Goal: Task Accomplishment & Management: Manage account settings

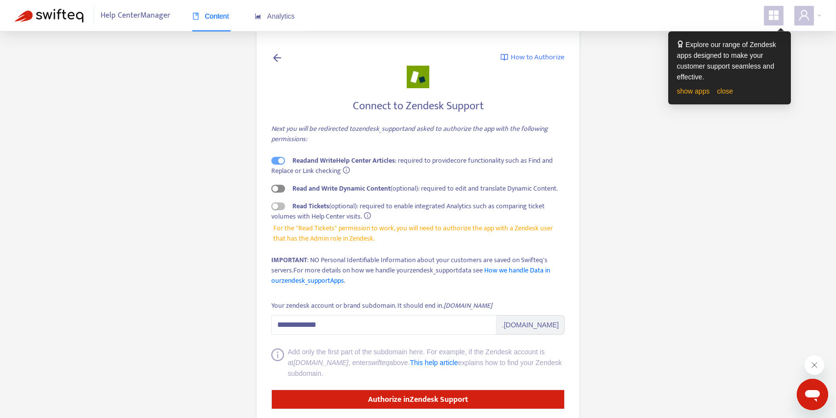
click at [279, 187] on span "button" at bounding box center [278, 189] width 14 height 8
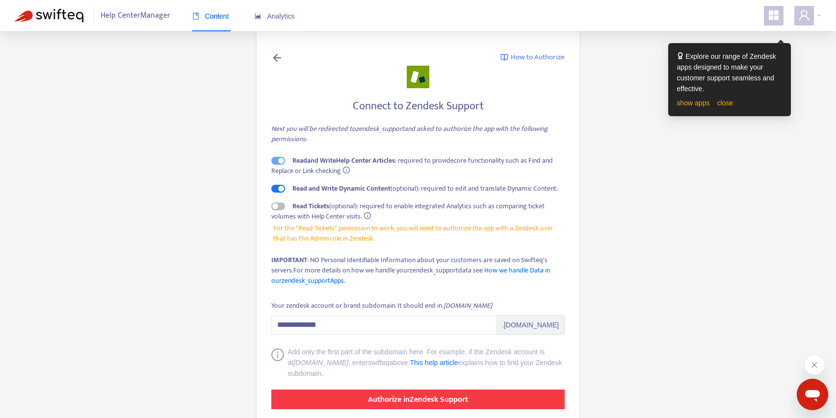
scroll to position [12, 0]
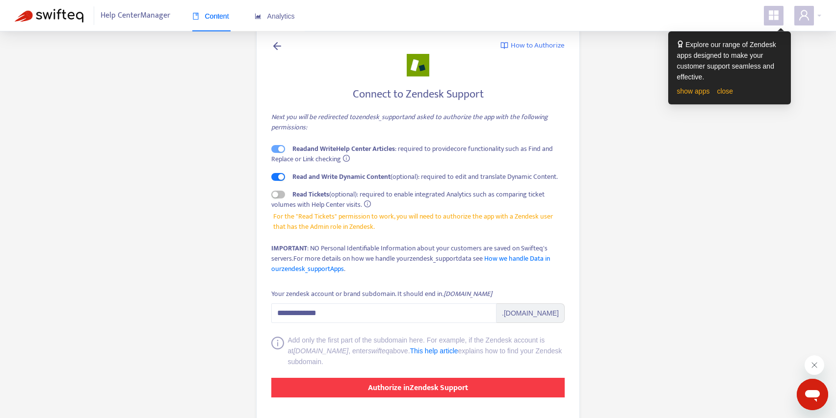
click at [441, 393] on strong "Authorize in Zendesk Support" at bounding box center [418, 388] width 100 height 13
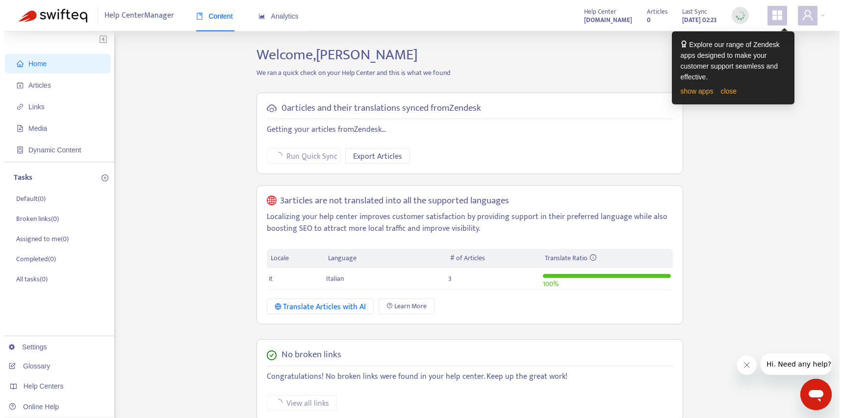
scroll to position [205, 0]
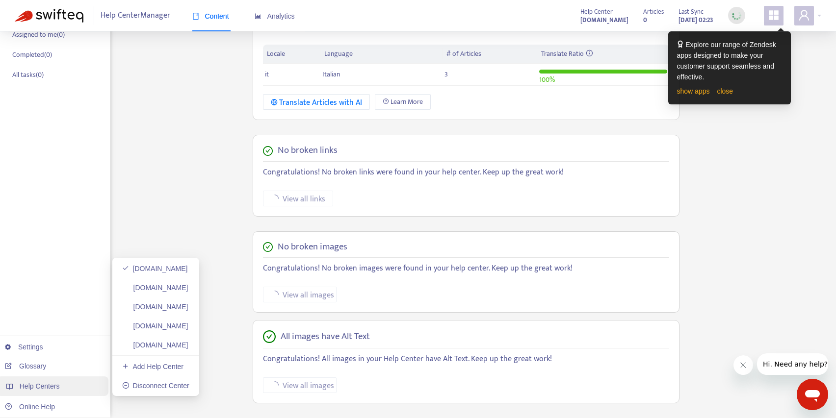
click at [54, 384] on span "Help Centers" at bounding box center [40, 387] width 40 height 8
click at [183, 364] on link "Add Help Center" at bounding box center [152, 367] width 61 height 8
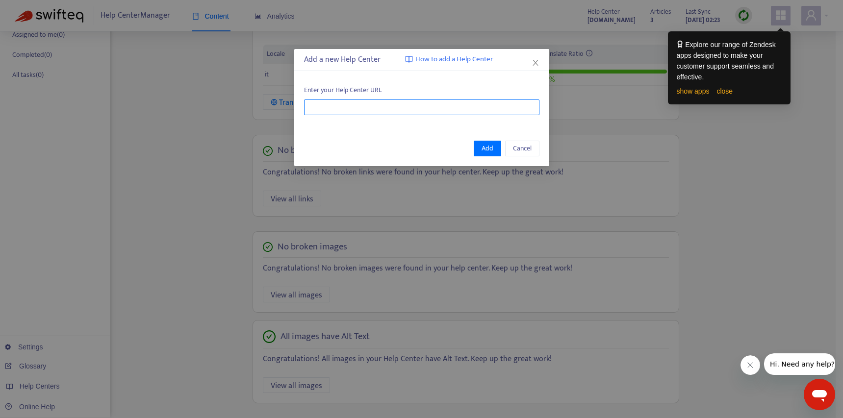
click at [370, 107] on input "text" at bounding box center [421, 108] width 235 height 16
click at [482, 149] on button "Add" at bounding box center [487, 149] width 27 height 16
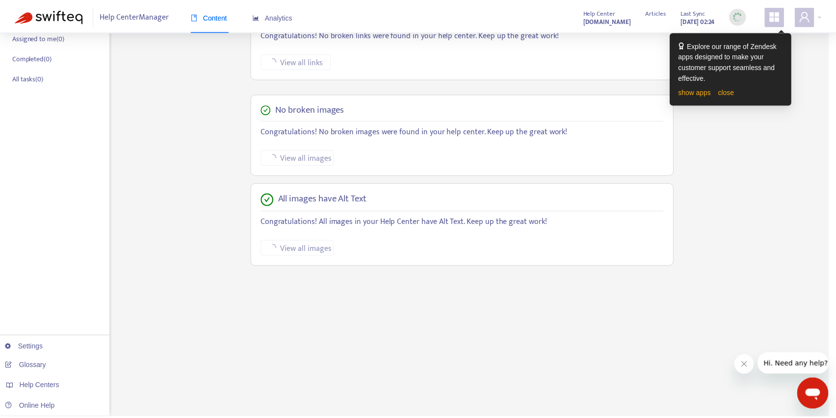
scroll to position [202, 0]
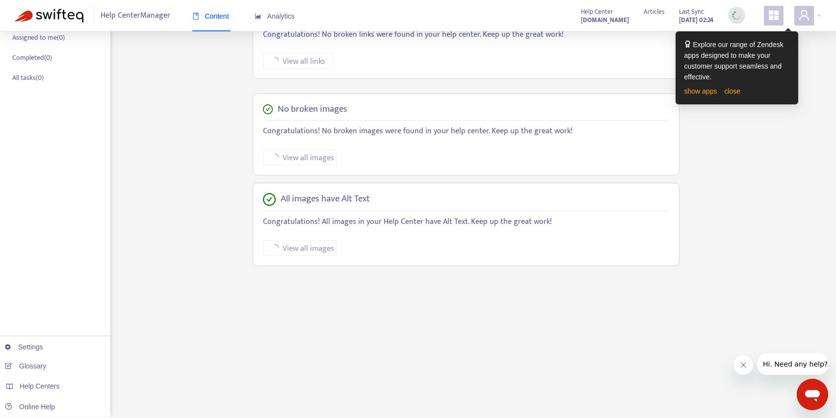
click at [581, 15] on strong "[DOMAIN_NAME]" at bounding box center [605, 20] width 48 height 11
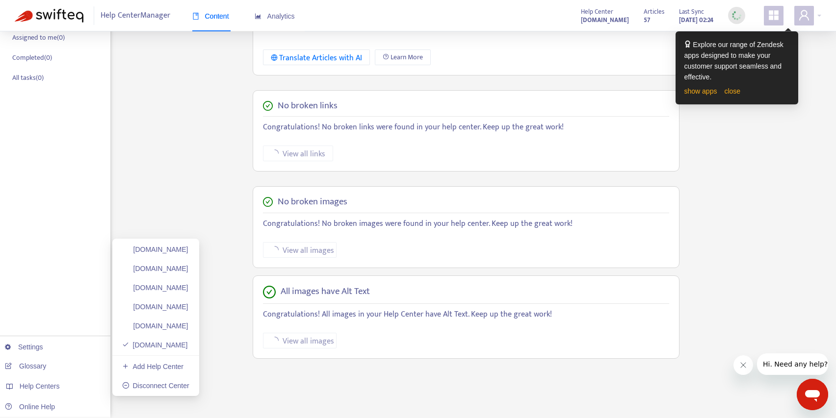
click at [178, 368] on link "Add Help Center" at bounding box center [152, 367] width 61 height 8
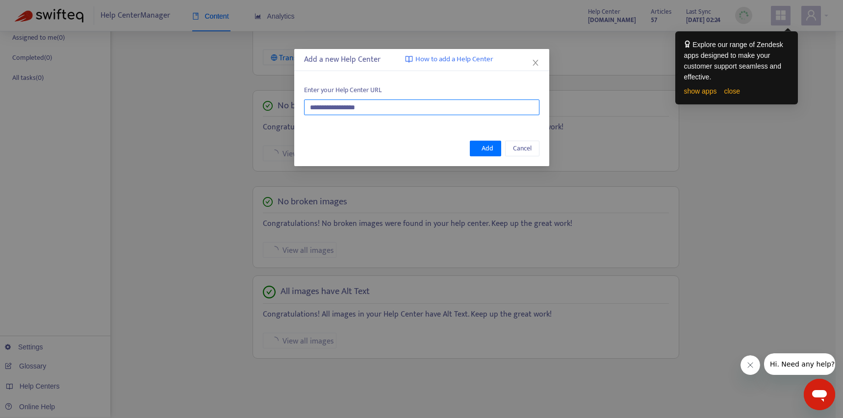
drag, startPoint x: 316, startPoint y: 108, endPoint x: 319, endPoint y: 126, distance: 17.5
click at [316, 108] on input "**********" at bounding box center [421, 108] width 235 height 16
type input "**********"
click at [487, 148] on span "Add" at bounding box center [488, 148] width 12 height 11
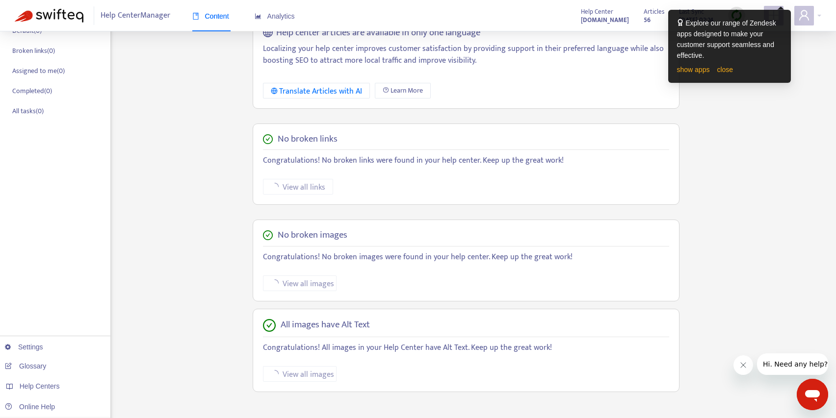
scroll to position [193, 0]
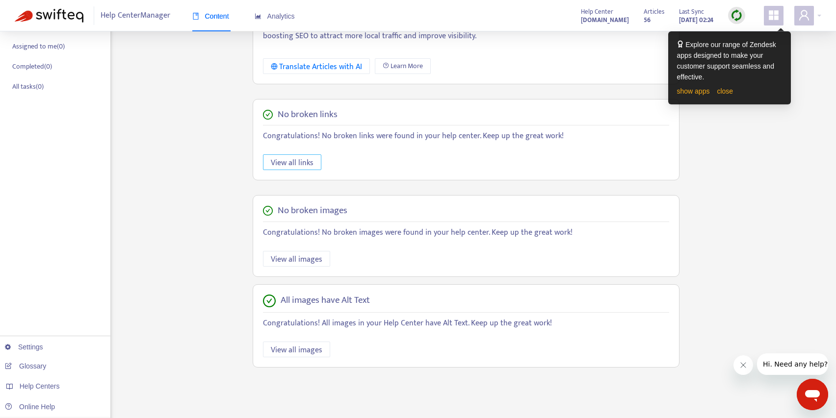
click at [302, 164] on span "View all links" at bounding box center [292, 163] width 43 height 12
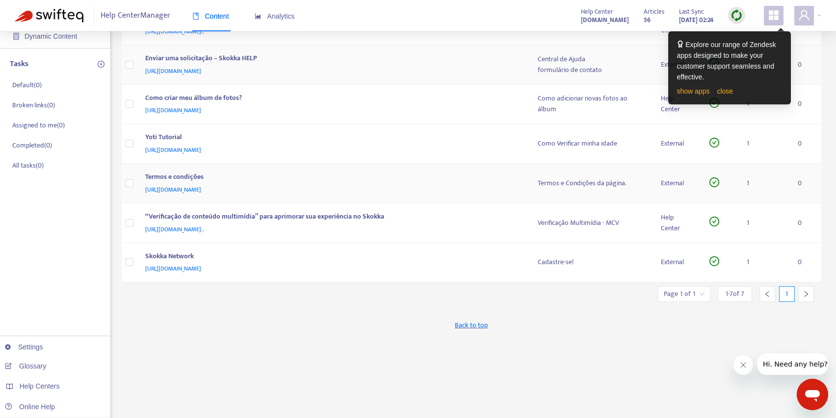
scroll to position [7, 0]
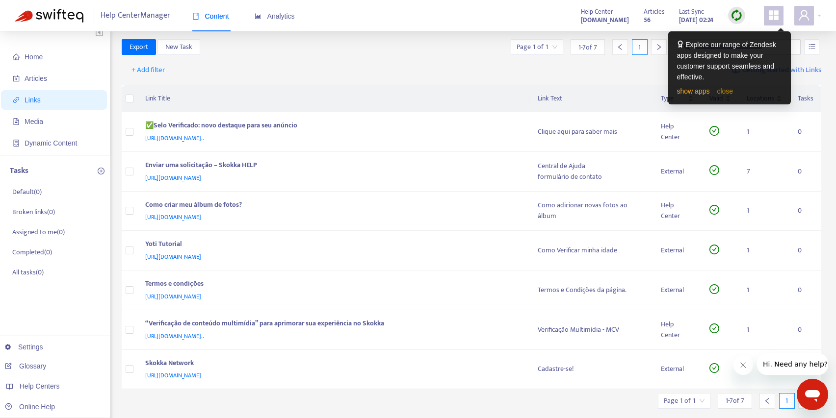
click at [720, 94] on link "close" at bounding box center [725, 91] width 16 height 8
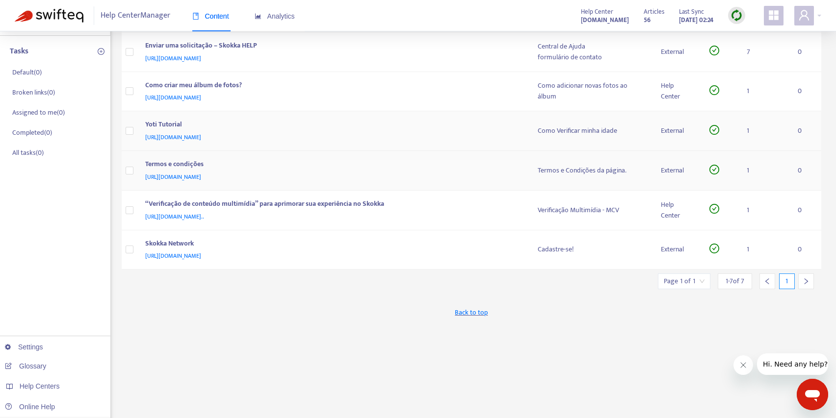
scroll to position [58, 0]
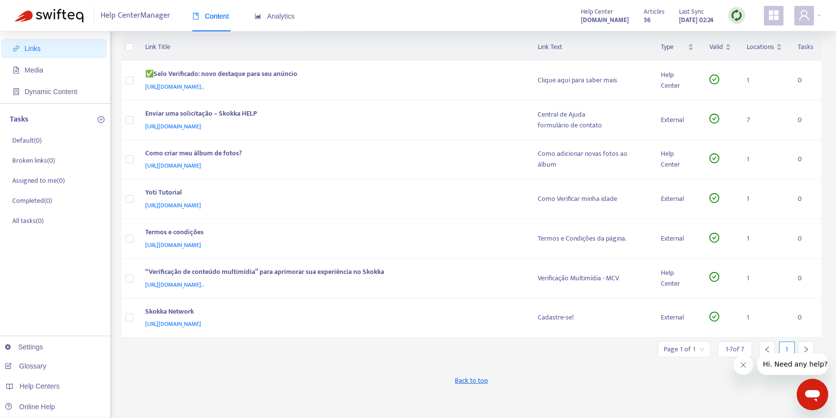
click at [807, 345] on div at bounding box center [806, 350] width 16 height 16
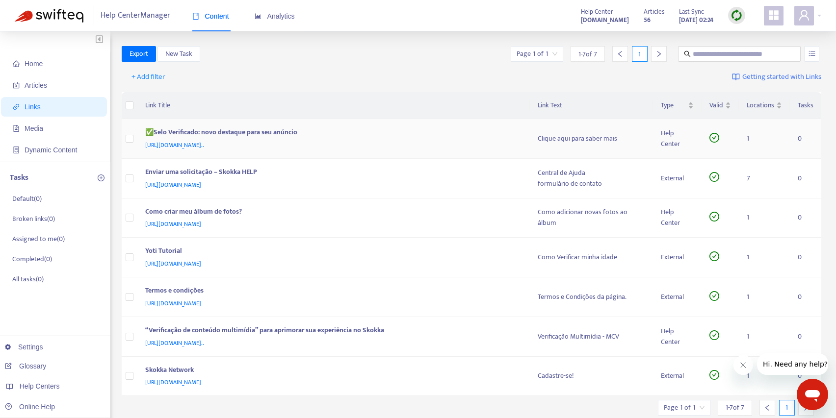
click at [225, 132] on div "✅Selo Verificado: novo destaque para seu anúncio" at bounding box center [331, 133] width 373 height 13
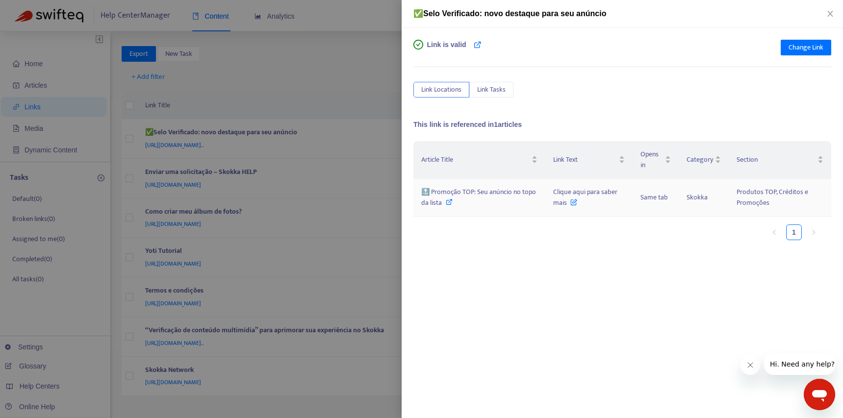
click at [523, 204] on div "🔝 Promoção TOP: Seu anúncio no topo da lista" at bounding box center [479, 198] width 116 height 22
drag, startPoint x: 489, startPoint y: 88, endPoint x: 479, endPoint y: 91, distance: 10.6
click at [489, 88] on span "Link Tasks" at bounding box center [491, 89] width 28 height 11
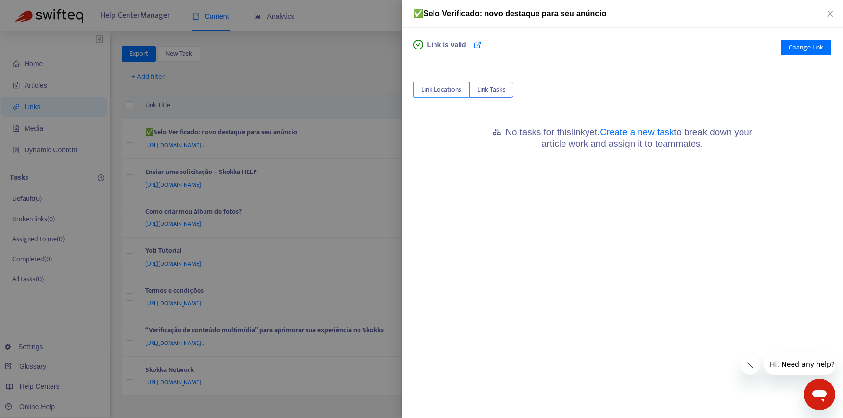
click at [444, 91] on span "Link Locations" at bounding box center [441, 89] width 40 height 11
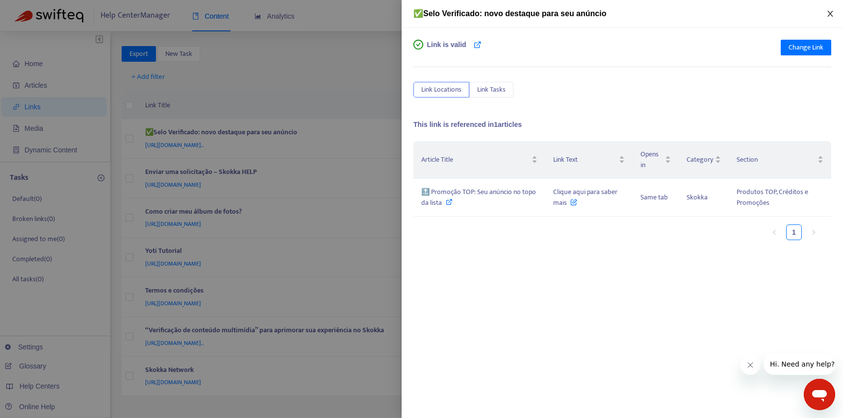
click at [836, 16] on button "Close" at bounding box center [830, 13] width 14 height 9
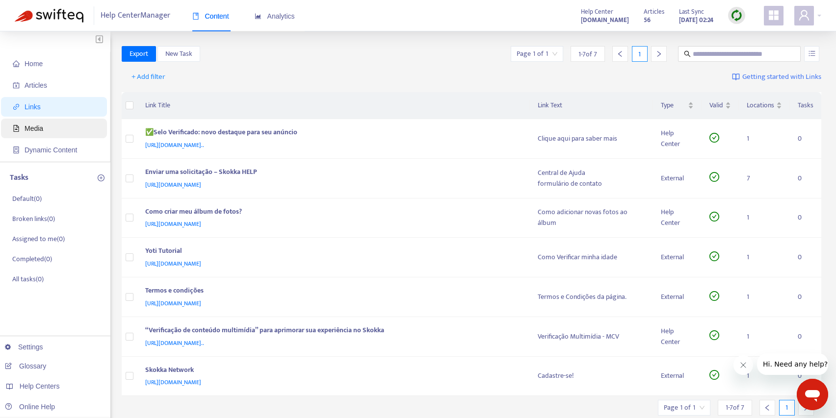
click at [58, 132] on span "Media" at bounding box center [56, 129] width 86 height 20
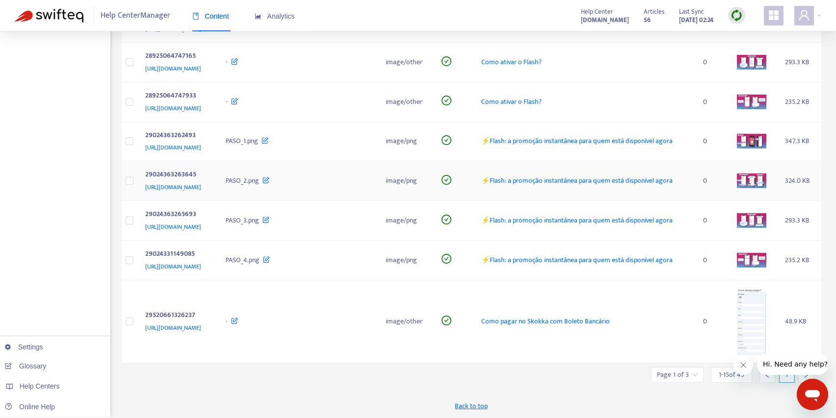
scroll to position [544, 0]
click at [748, 363] on button "Chiudi messaggio dall’azienda" at bounding box center [743, 366] width 20 height 20
click at [804, 371] on div at bounding box center [806, 375] width 16 height 16
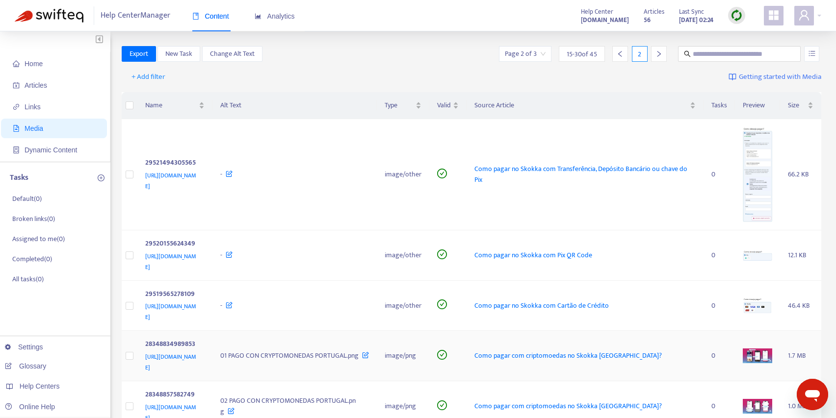
scroll to position [509, 0]
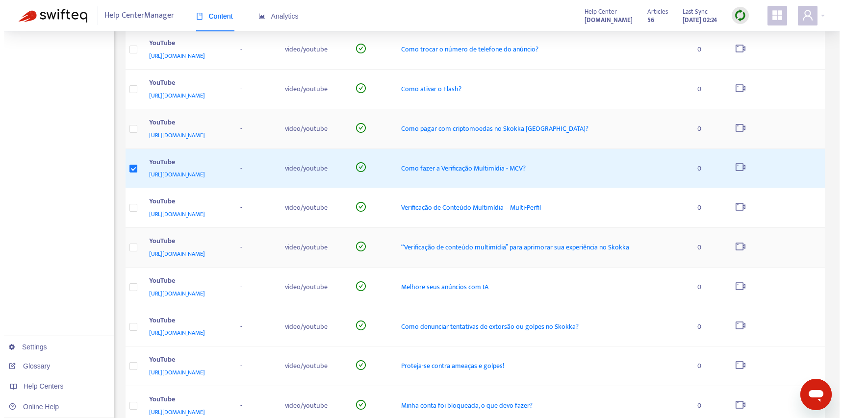
scroll to position [287, 0]
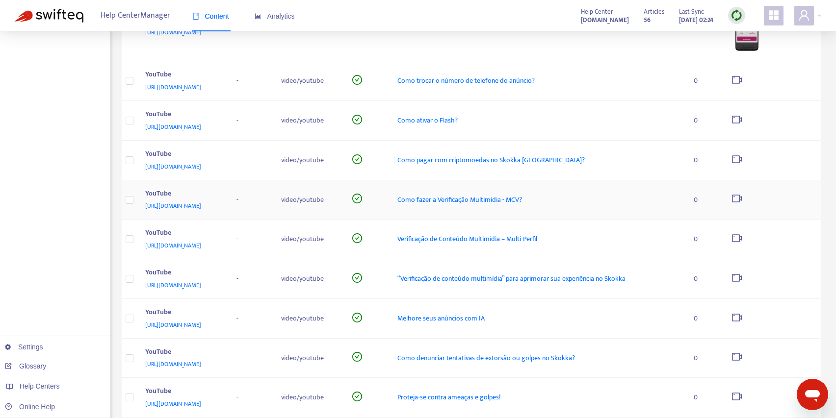
click at [217, 190] on div "YouTube" at bounding box center [181, 194] width 72 height 13
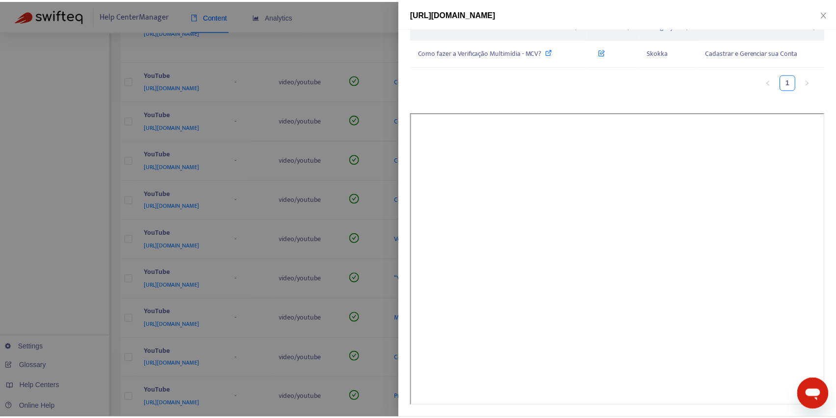
scroll to position [0, 0]
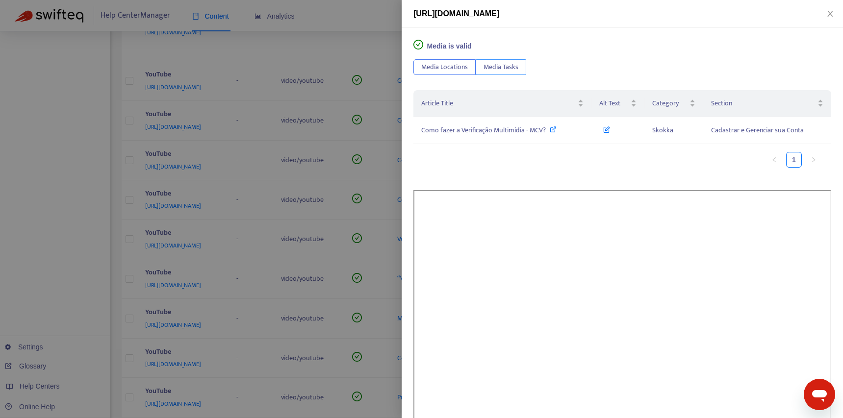
click at [507, 73] on span "Media Tasks" at bounding box center [501, 67] width 35 height 11
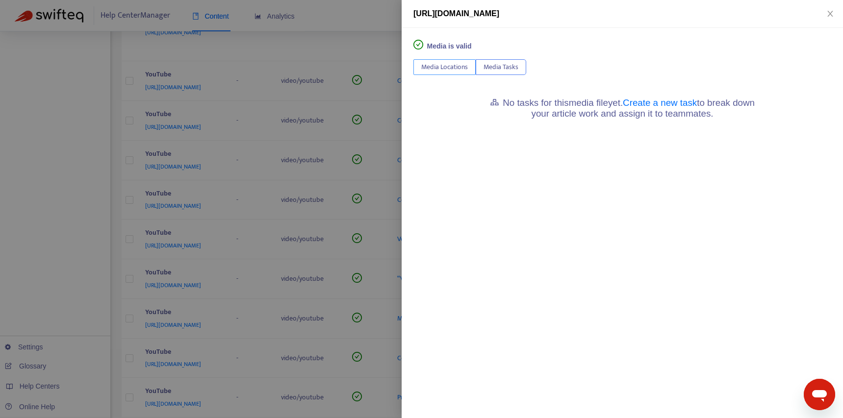
click at [463, 70] on span "Media Locations" at bounding box center [444, 67] width 47 height 11
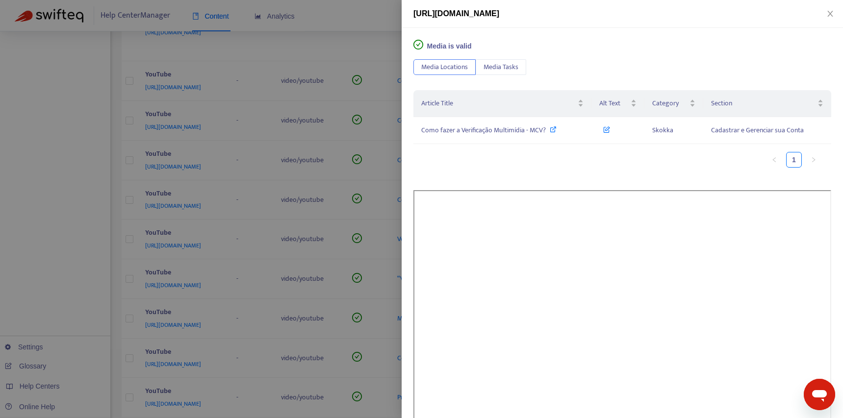
click at [703, 170] on div "Article Title Alt Text Category Section Como fazer a Verificação Multimídia - M…" at bounding box center [622, 132] width 418 height 85
click at [648, 132] on td "Skokka" at bounding box center [673, 130] width 59 height 27
click at [828, 12] on icon "close" at bounding box center [830, 14] width 8 height 8
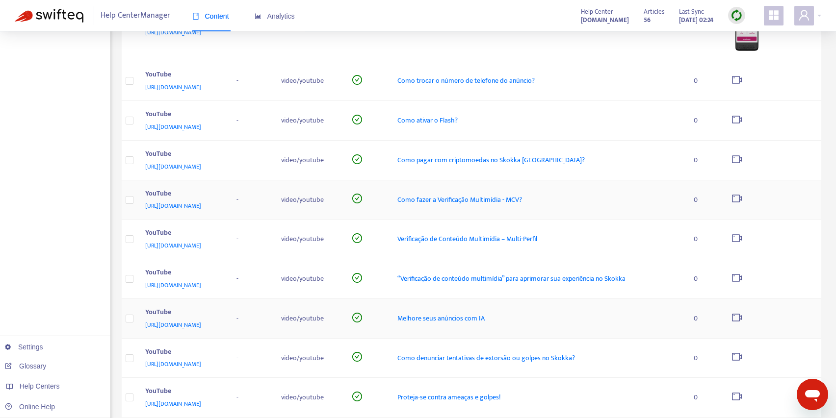
scroll to position [381, 0]
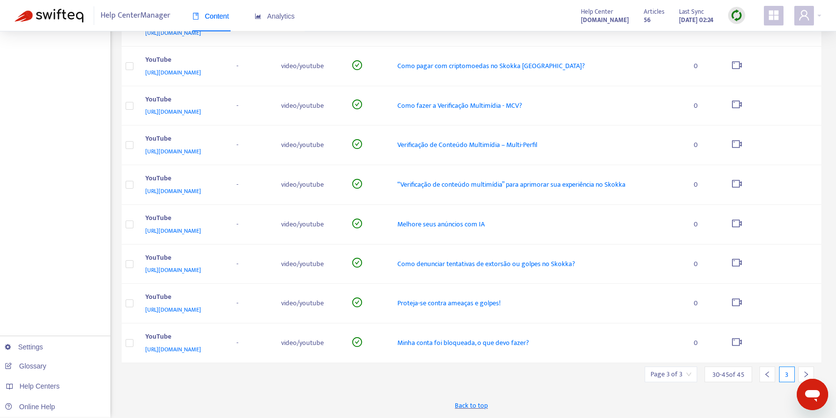
click at [801, 370] on div at bounding box center [806, 375] width 16 height 16
click at [764, 374] on icon "left" at bounding box center [767, 374] width 7 height 7
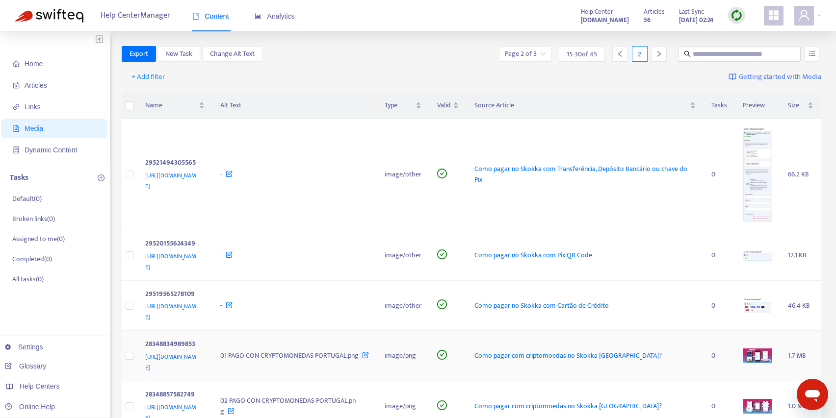
scroll to position [509, 0]
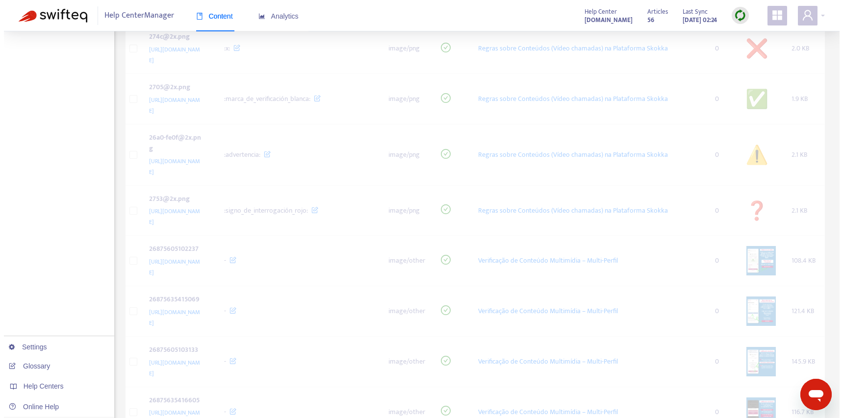
scroll to position [381, 0]
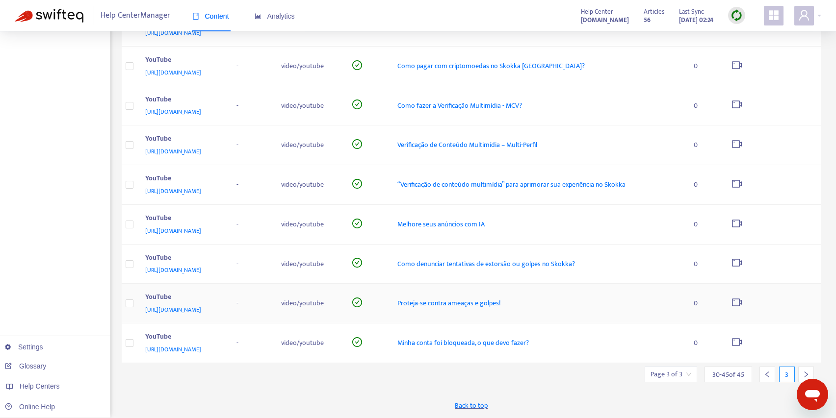
click at [500, 304] on span "Proteja-se contra ameaças e golpes!" at bounding box center [448, 303] width 103 height 11
click at [742, 340] on icon "video-camera" at bounding box center [737, 342] width 10 height 8
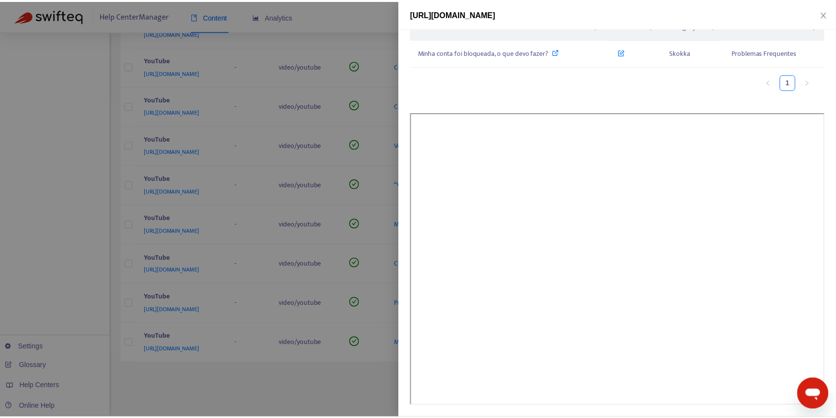
scroll to position [0, 0]
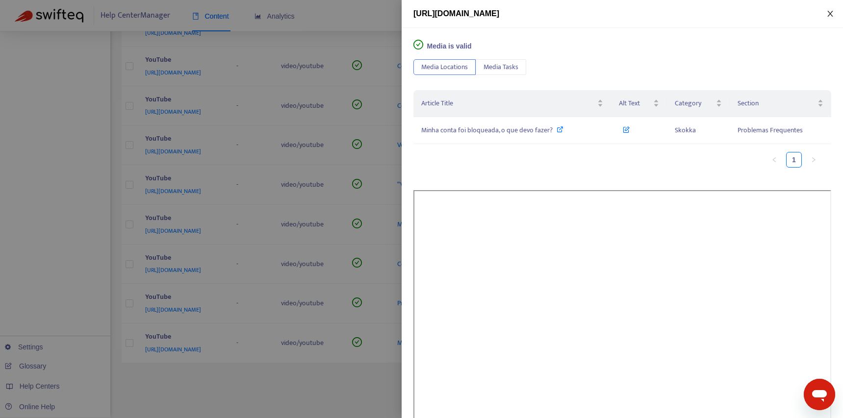
click at [831, 14] on icon "close" at bounding box center [829, 14] width 5 height 6
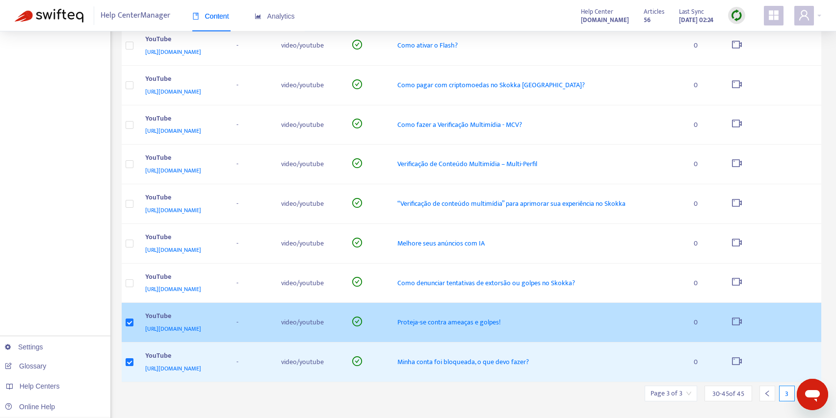
scroll to position [400, 0]
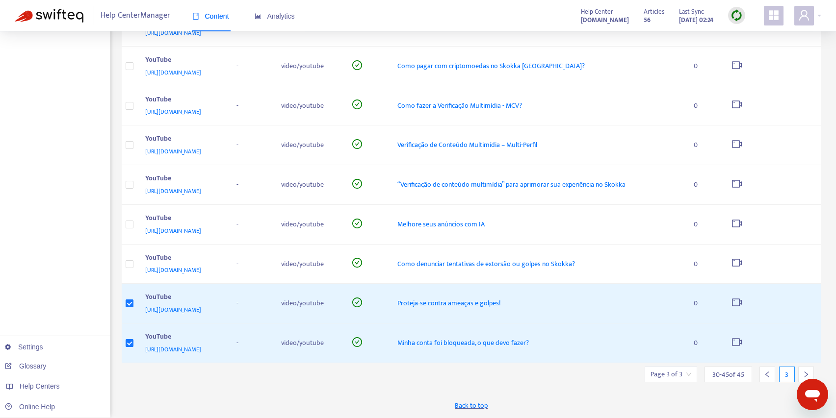
click at [687, 378] on input "search" at bounding box center [670, 374] width 41 height 15
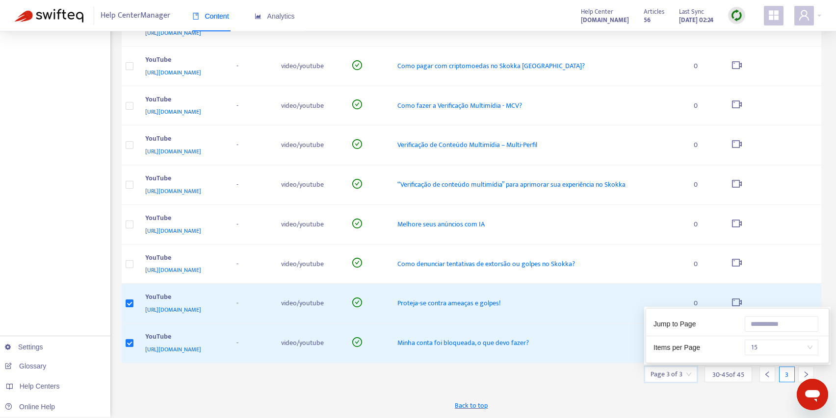
click at [565, 377] on div "Export New Task Change Alt Text Page 3 of 3 30 - 45 of 45 3 2 media selected se…" at bounding box center [472, 32] width 700 height 772
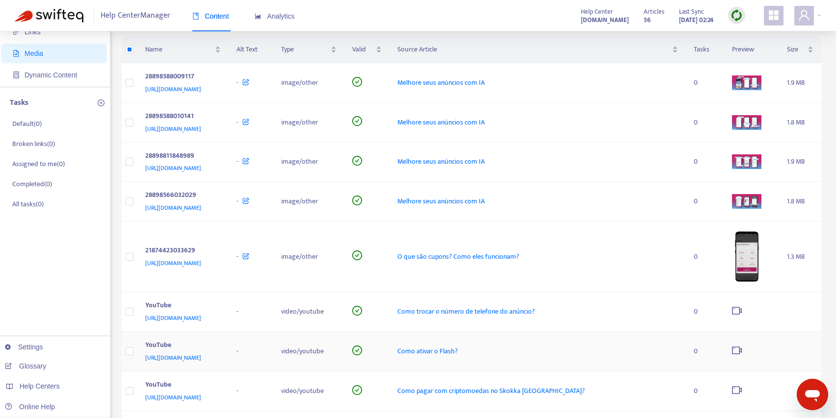
scroll to position [0, 0]
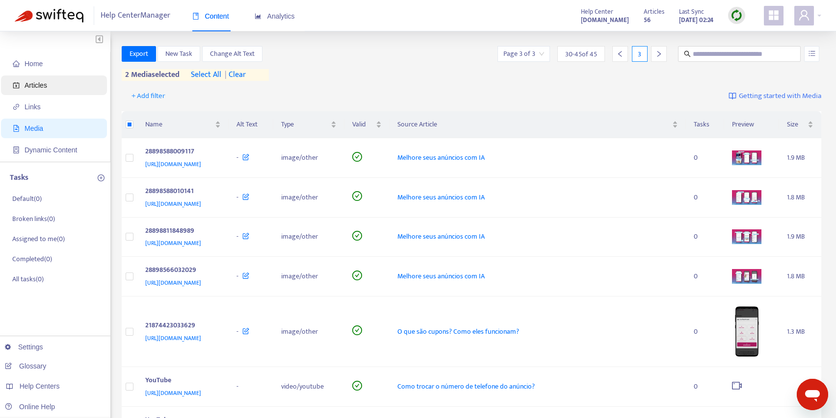
click at [58, 88] on span "Articles" at bounding box center [56, 86] width 86 height 20
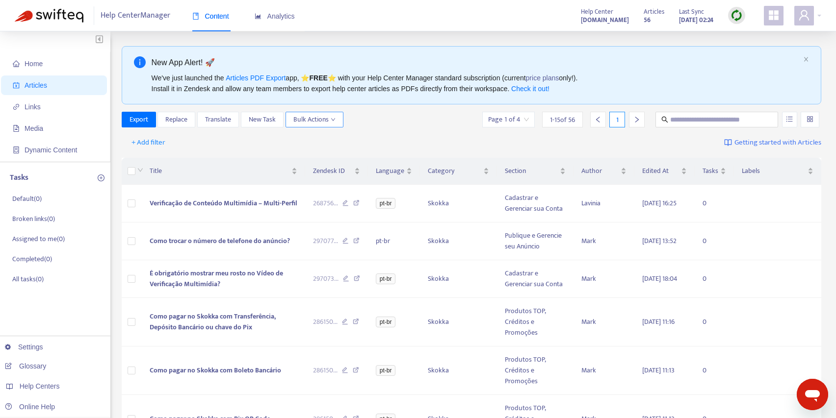
click at [308, 121] on span "Bulk Actions" at bounding box center [314, 119] width 42 height 11
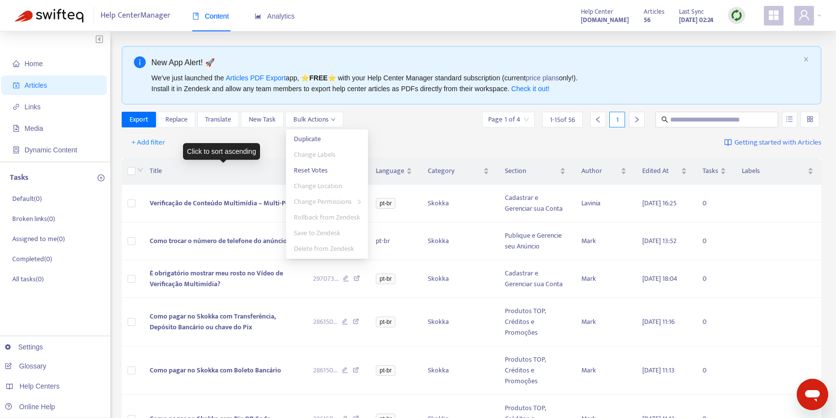
click at [207, 174] on span "Title" at bounding box center [220, 171] width 140 height 11
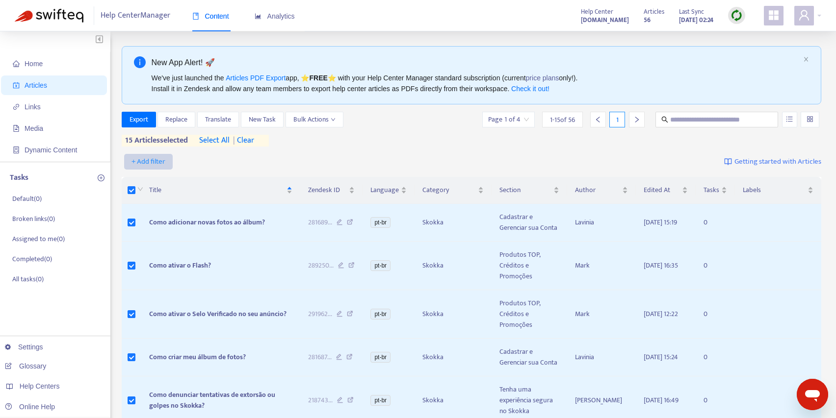
click at [156, 164] on span "+ Add filter" at bounding box center [148, 162] width 34 height 12
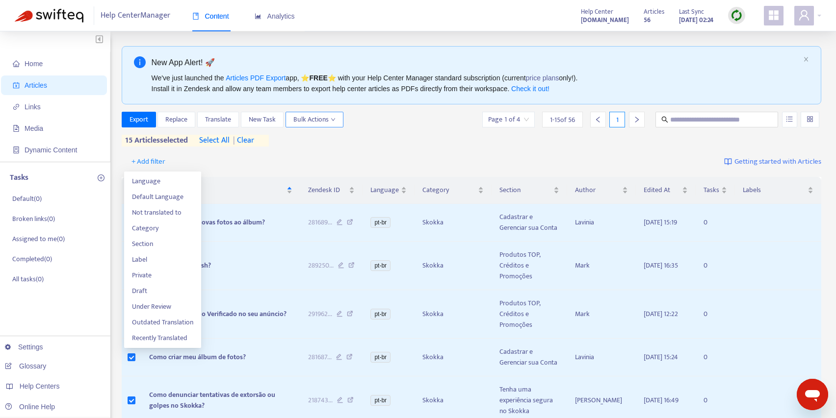
click at [300, 116] on span "Bulk Actions" at bounding box center [314, 119] width 42 height 11
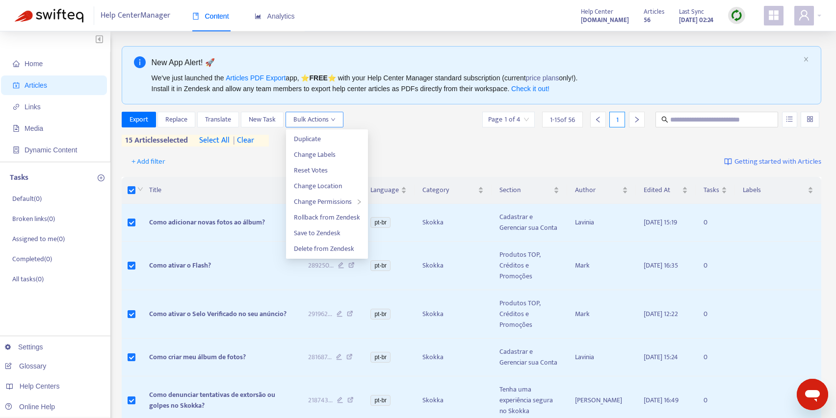
click at [300, 116] on span "Bulk Actions" at bounding box center [314, 119] width 42 height 11
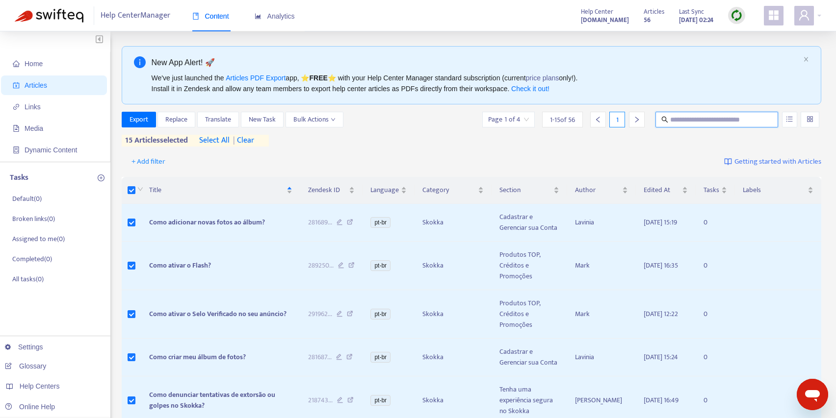
click at [712, 122] on input "text" at bounding box center [717, 119] width 94 height 11
type input "*******"
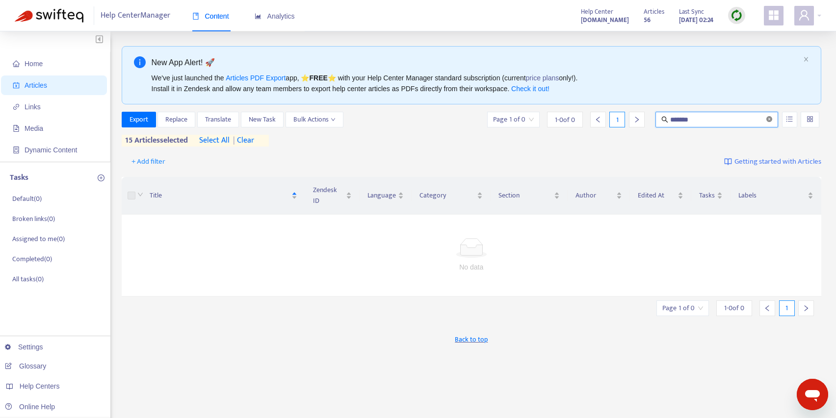
click at [771, 122] on icon "close-circle" at bounding box center [769, 119] width 6 height 6
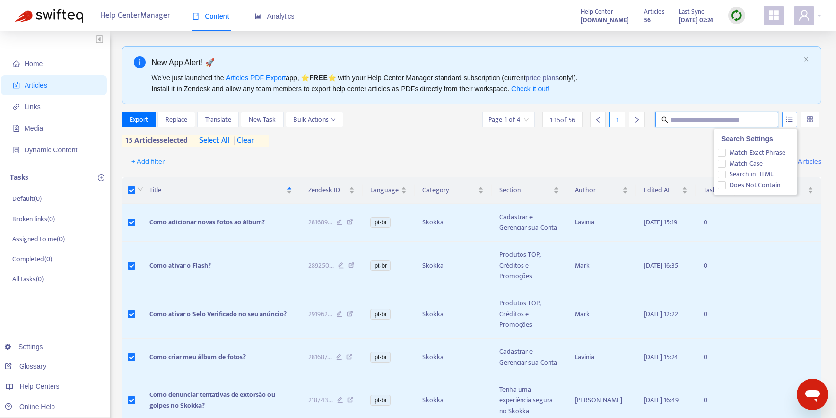
click at [791, 121] on icon "unordered-list" at bounding box center [789, 119] width 7 height 7
click at [720, 119] on input "text" at bounding box center [717, 119] width 94 height 11
type input "*******"
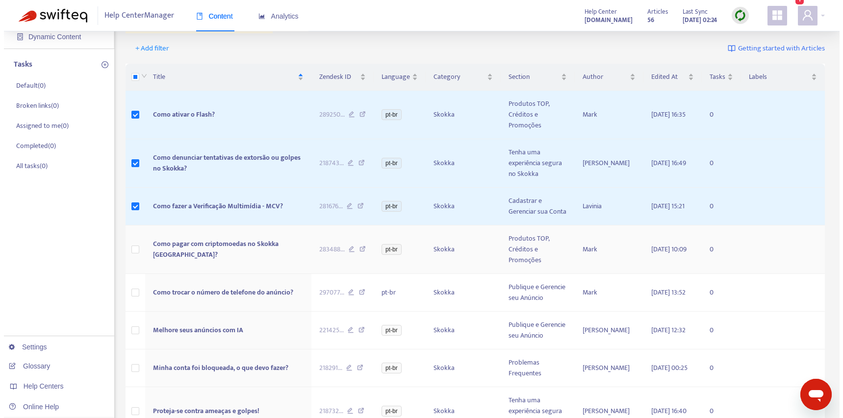
scroll to position [261, 0]
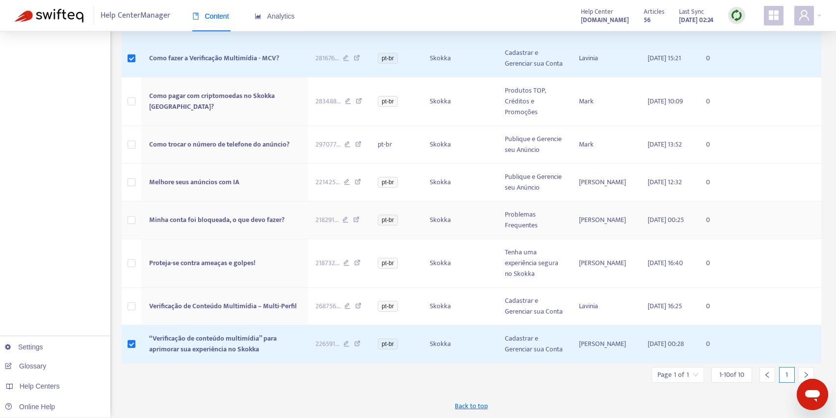
click at [178, 224] on span "Minha conta foi bloqueada, o que devo fazer?" at bounding box center [216, 219] width 135 height 11
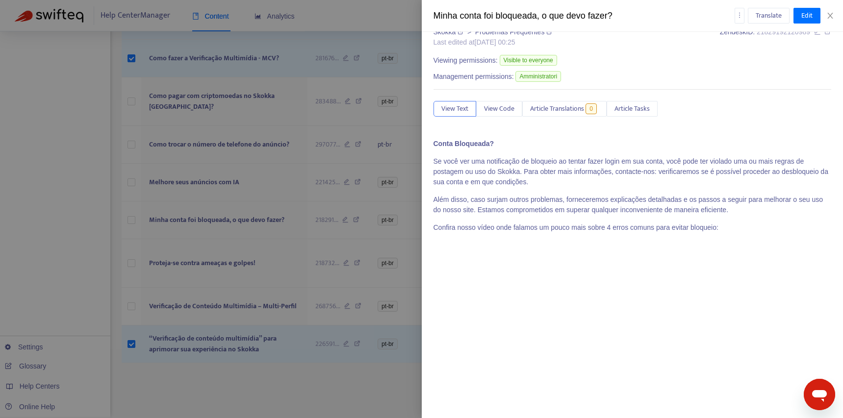
scroll to position [68, 0]
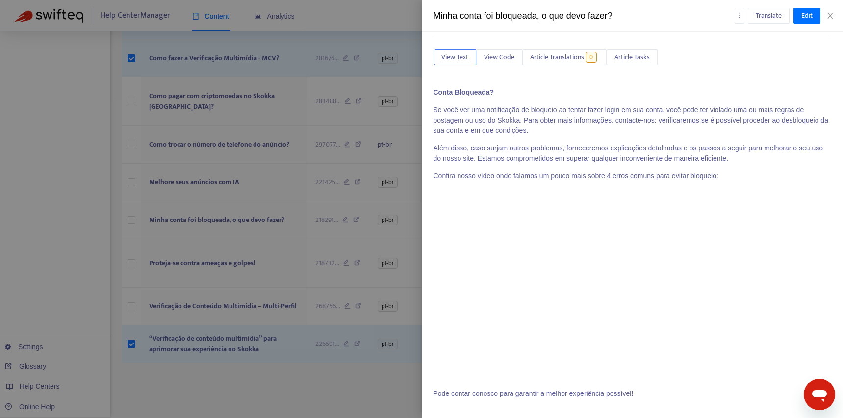
click at [731, 316] on p at bounding box center [633, 284] width 398 height 157
click at [714, 336] on p at bounding box center [633, 284] width 398 height 157
click at [664, 386] on div "Conta Bloqueada? Se você ver uma notificação de bloqueio ao tentar fazer login …" at bounding box center [633, 246] width 398 height 319
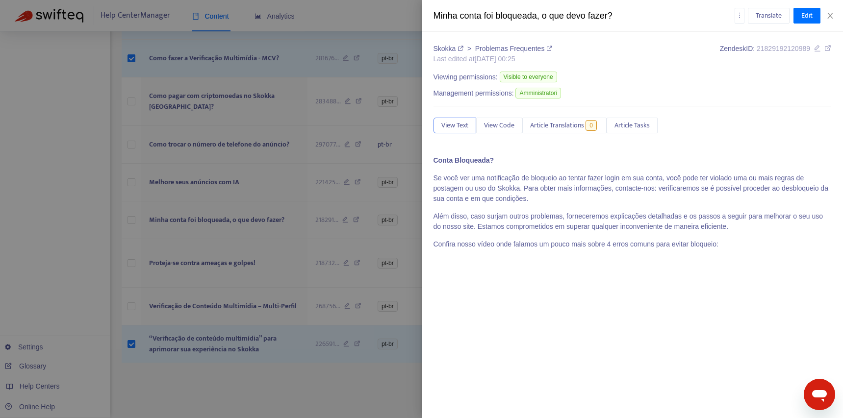
click at [203, 53] on div at bounding box center [421, 209] width 843 height 418
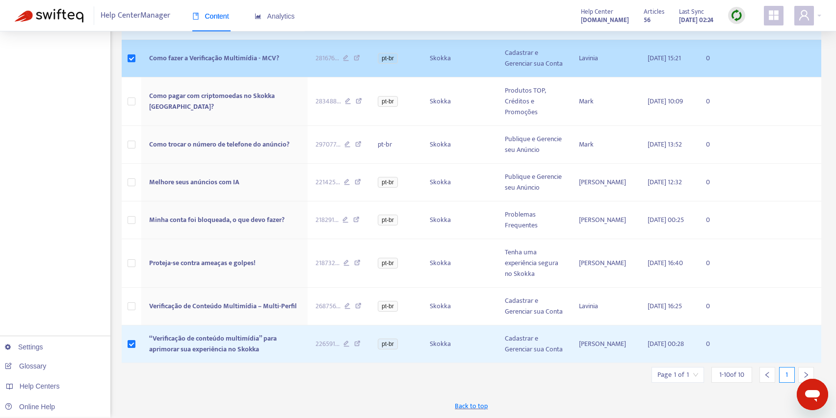
click at [214, 61] on span "Como fazer a Verificação Multimídia - MCV?" at bounding box center [214, 57] width 130 height 11
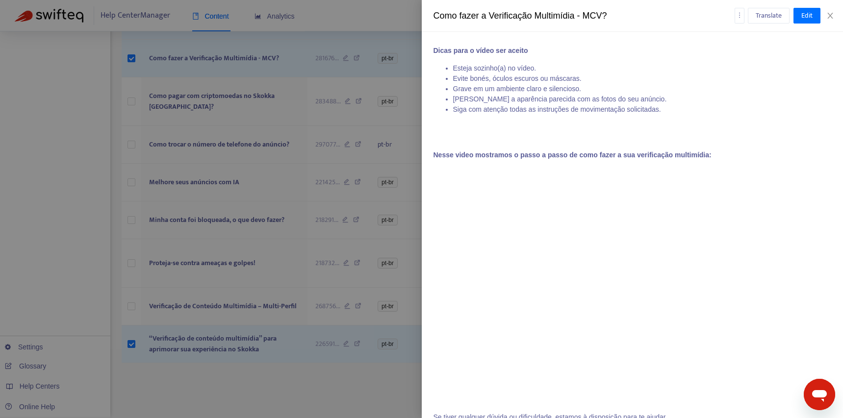
scroll to position [487, 0]
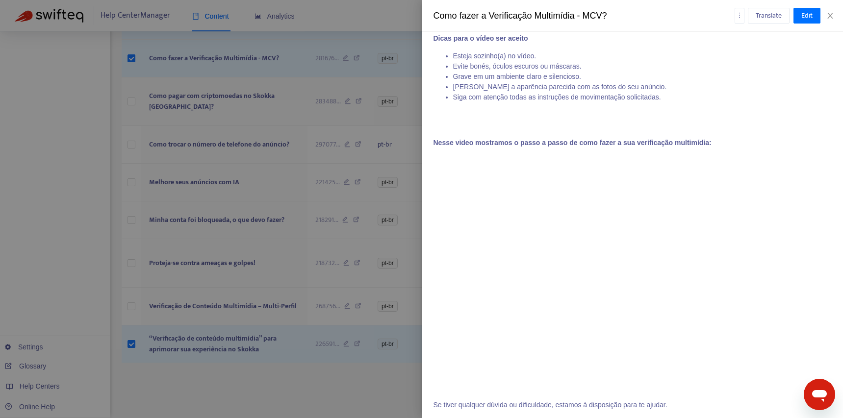
click at [237, 104] on div at bounding box center [421, 209] width 843 height 418
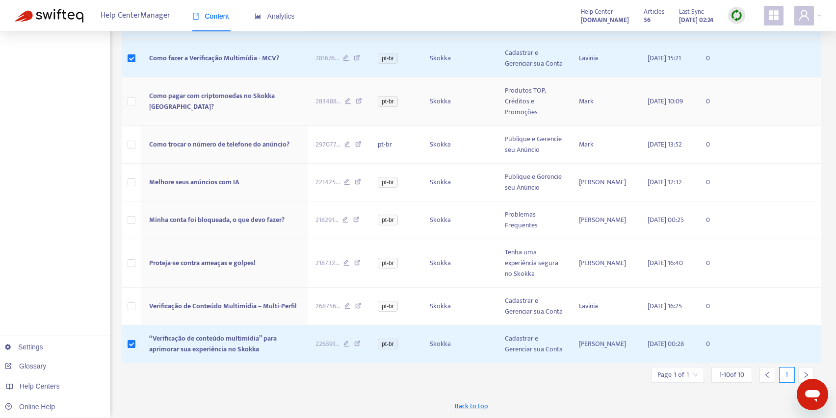
click at [240, 102] on span "Como pagar com criptomoedas no Skokka [GEOGRAPHIC_DATA]?" at bounding box center [212, 101] width 126 height 22
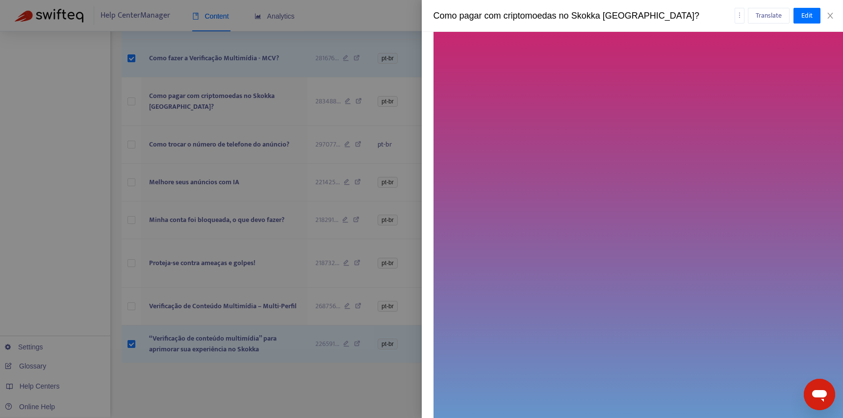
scroll to position [2950, 0]
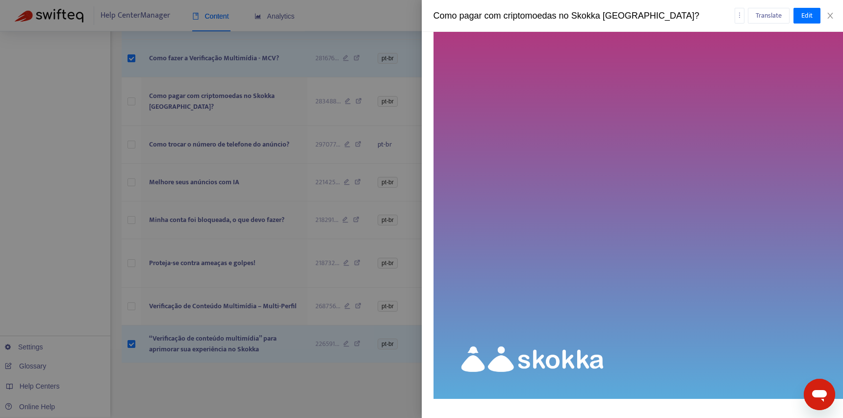
click at [210, 125] on div at bounding box center [421, 209] width 843 height 418
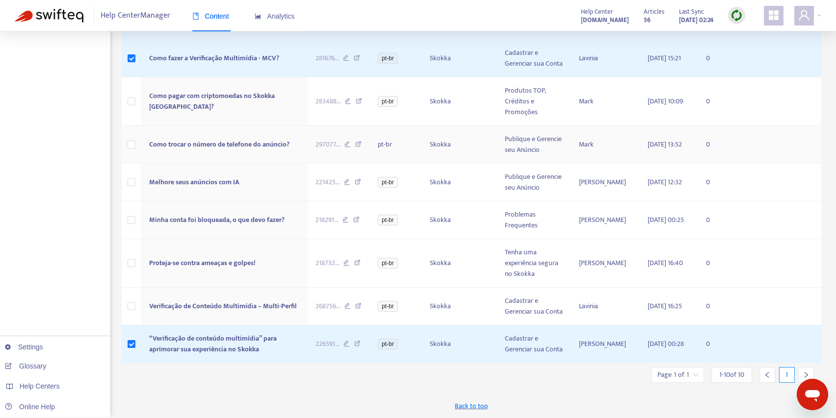
click at [217, 142] on span "Como trocar o número de telefone do anúncio?" at bounding box center [219, 144] width 140 height 11
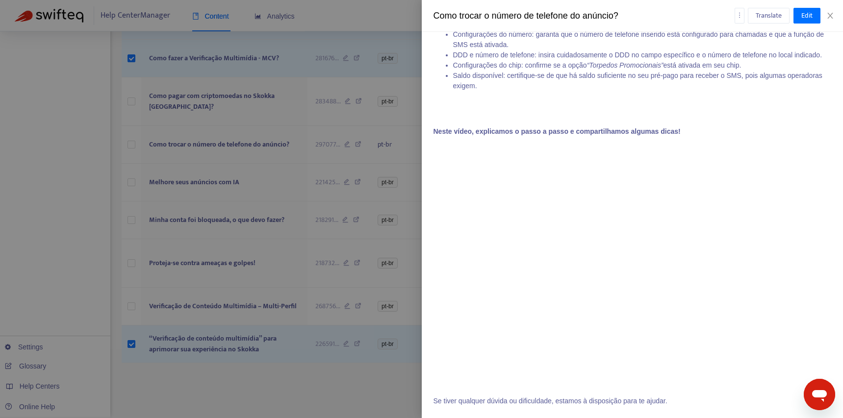
scroll to position [2828, 0]
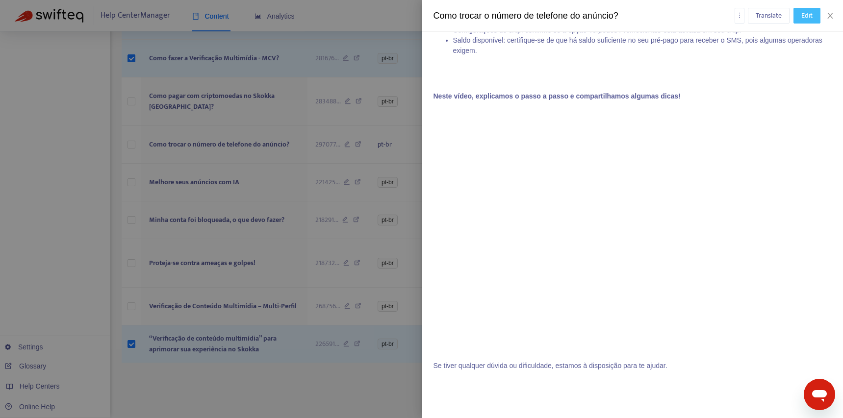
click at [802, 23] on button "Edit" at bounding box center [807, 16] width 27 height 16
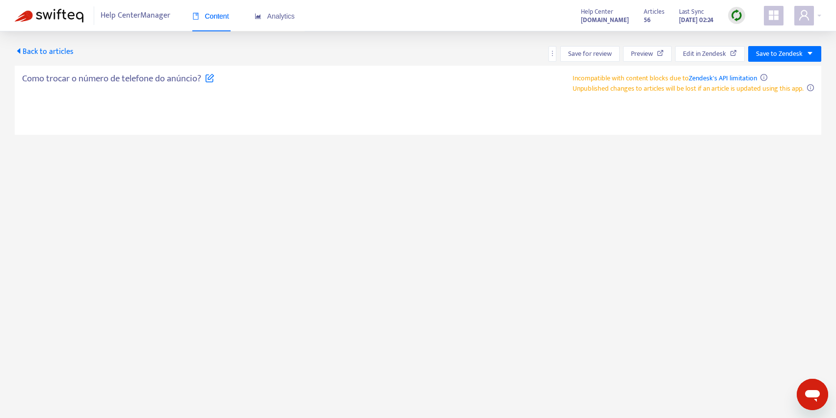
type textarea "**********"
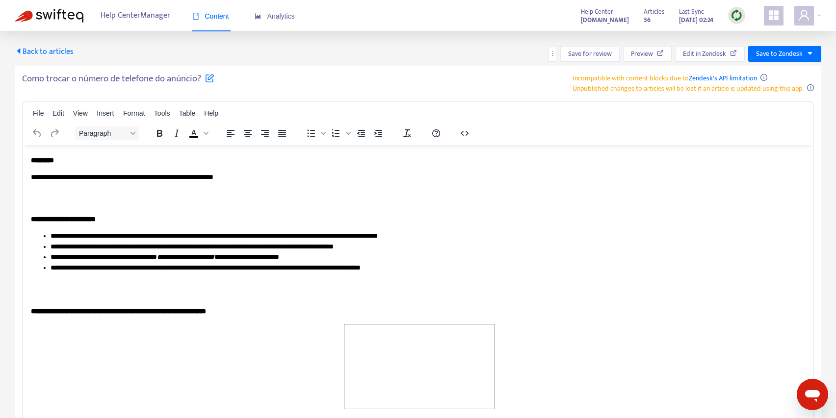
scroll to position [82, 0]
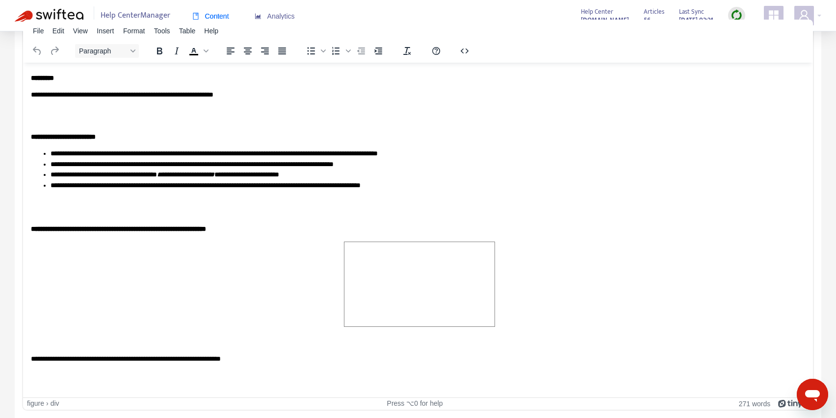
drag, startPoint x: 503, startPoint y: 309, endPoint x: 313, endPoint y: 280, distance: 192.1
click at [383, 280] on span "Rich Text Area. Press ALT-0 for help." at bounding box center [419, 284] width 150 height 84
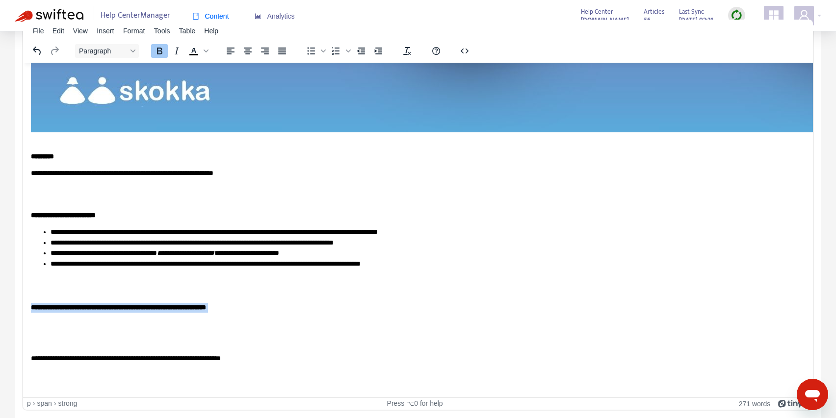
drag, startPoint x: 78, startPoint y: 319, endPoint x: 0, endPoint y: 298, distance: 80.8
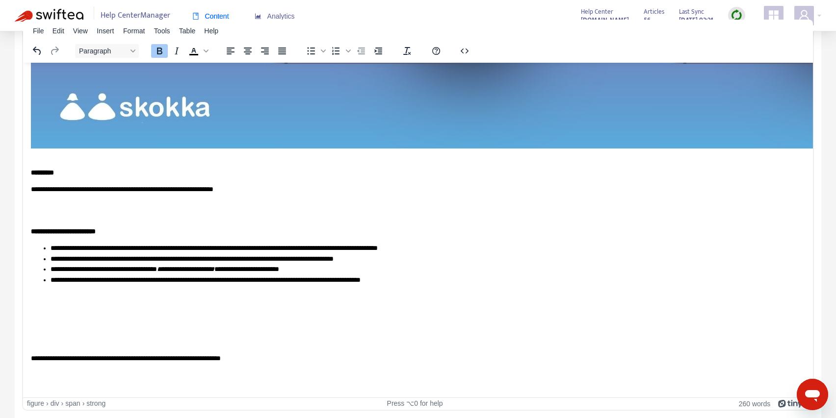
click at [65, 337] on p "Rich Text Area. Press ALT-0 for help." at bounding box center [414, 342] width 767 height 10
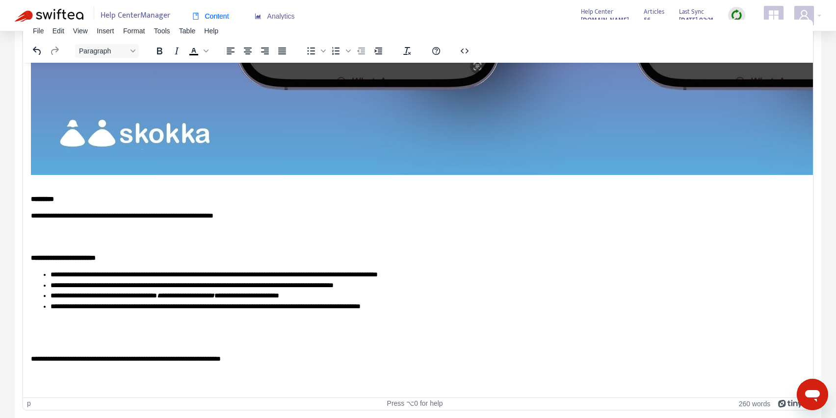
scroll to position [2408, 0]
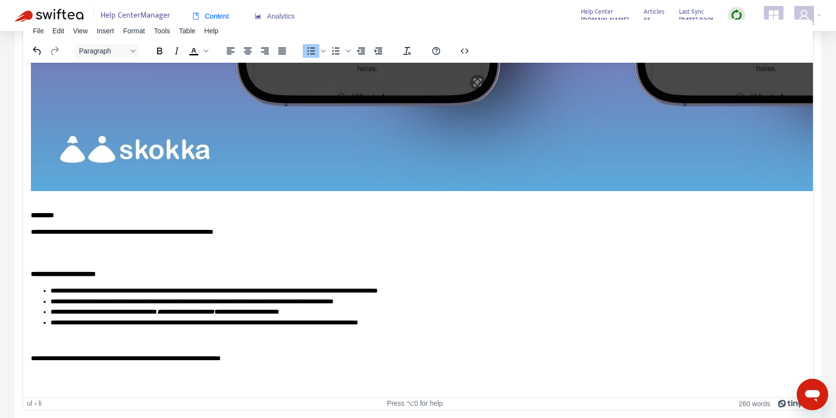
click at [55, 331] on li "**********" at bounding box center [424, 328] width 747 height 20
click at [32, 354] on p "**********" at bounding box center [414, 359] width 767 height 10
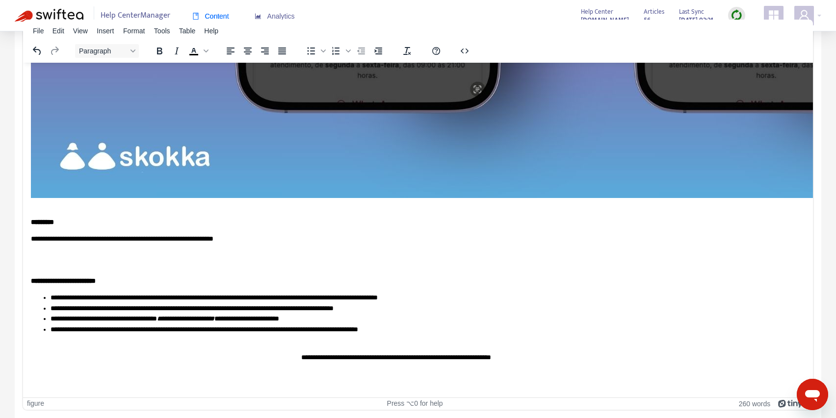
scroll to position [2373, 0]
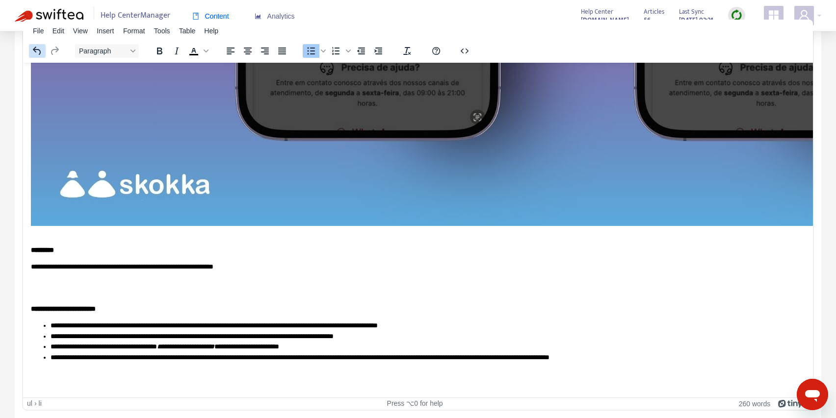
click at [31, 51] on icon "Undo" at bounding box center [37, 51] width 12 height 12
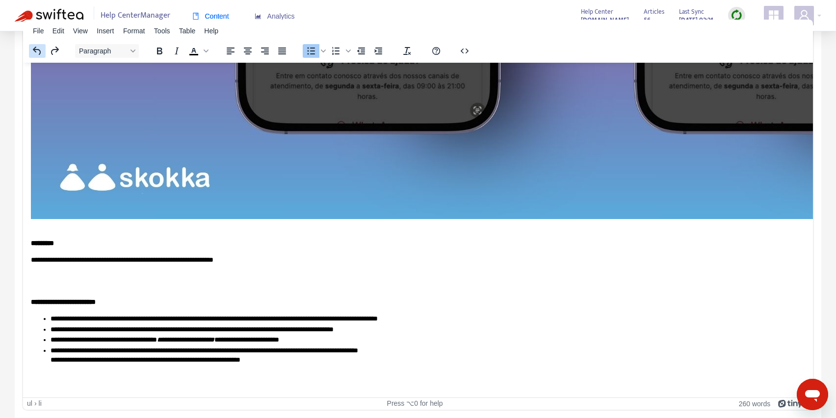
click at [31, 51] on icon "Undo" at bounding box center [37, 51] width 12 height 12
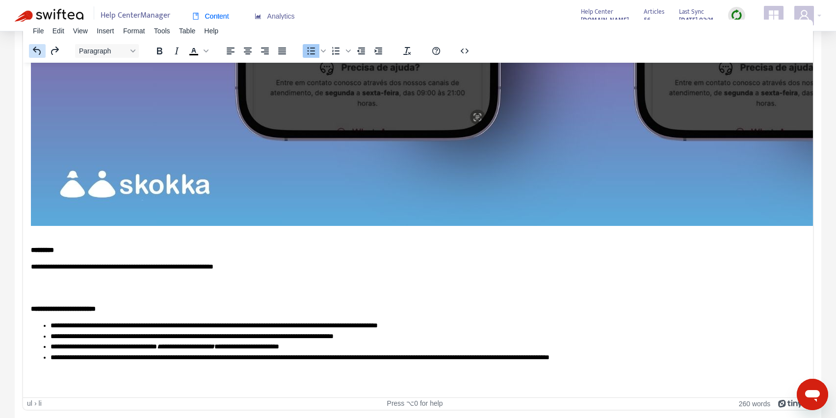
click at [31, 51] on icon "Undo" at bounding box center [37, 51] width 12 height 12
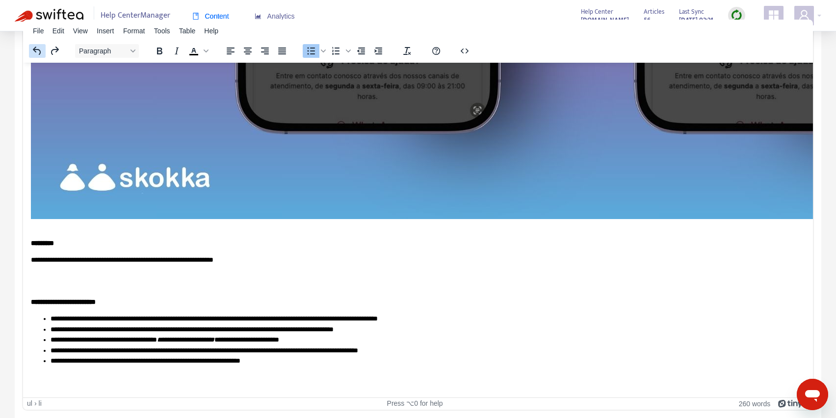
click at [31, 51] on icon "Undo" at bounding box center [37, 51] width 12 height 12
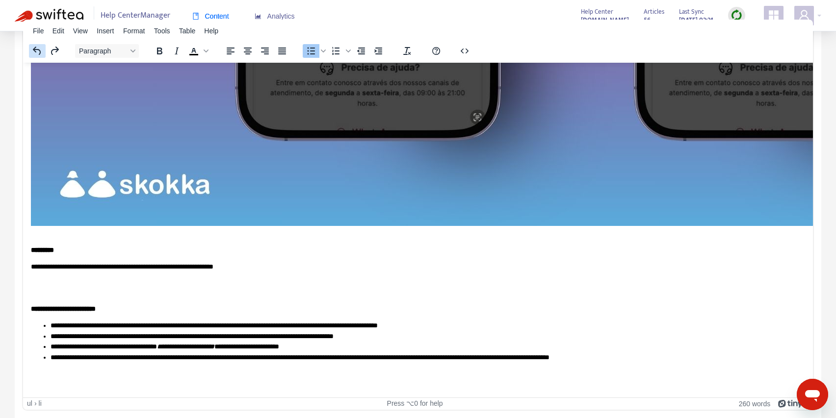
click at [31, 51] on icon "Undo" at bounding box center [37, 51] width 12 height 12
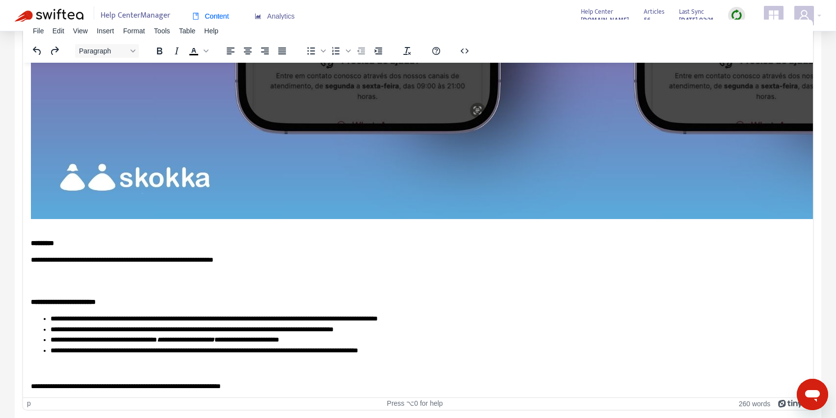
click at [114, 364] on li "**********" at bounding box center [424, 356] width 747 height 20
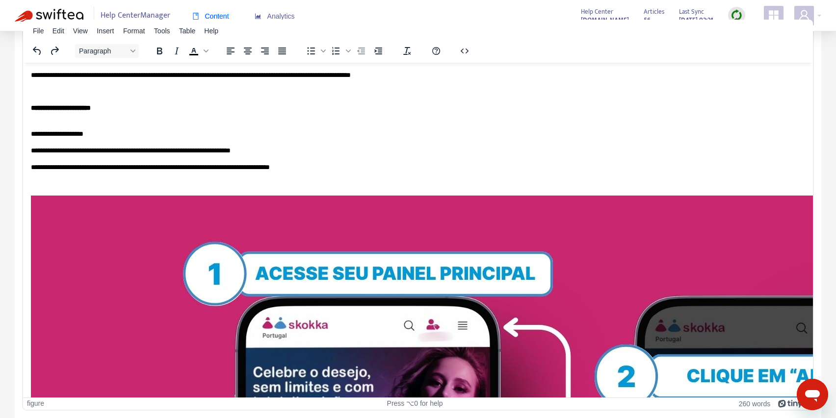
scroll to position [0, 0]
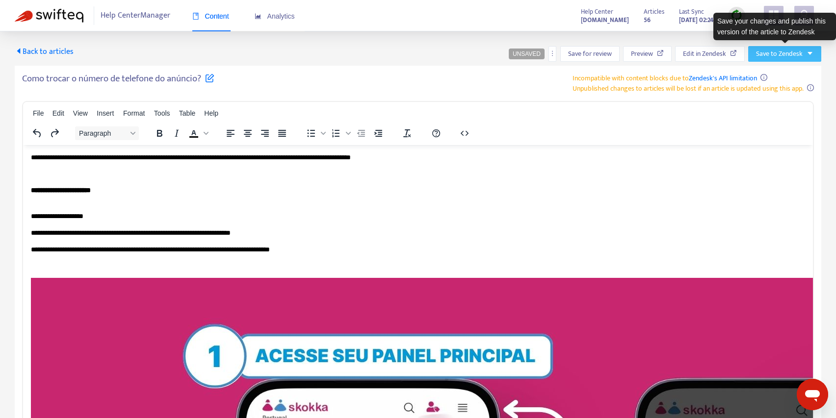
click at [818, 54] on button "Save to Zendesk" at bounding box center [784, 54] width 73 height 16
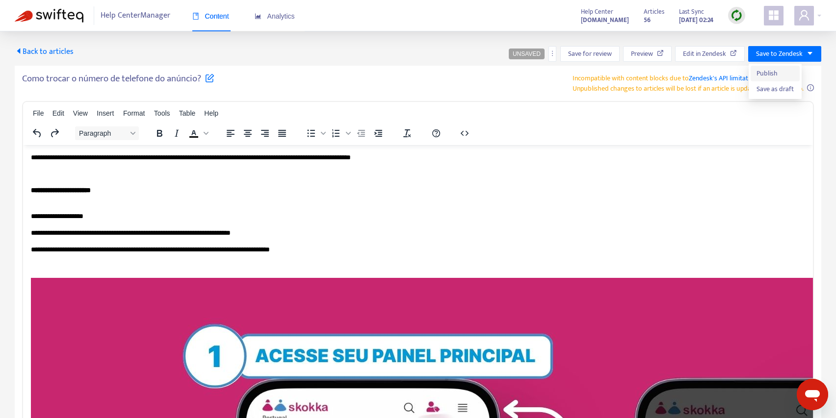
click at [773, 68] on span "Publish" at bounding box center [774, 73] width 37 height 11
click at [553, 56] on icon "more" at bounding box center [552, 53] width 7 height 7
click at [647, 52] on span "Preview" at bounding box center [642, 54] width 22 height 11
click at [47, 49] on span "Back to articles" at bounding box center [44, 51] width 59 height 13
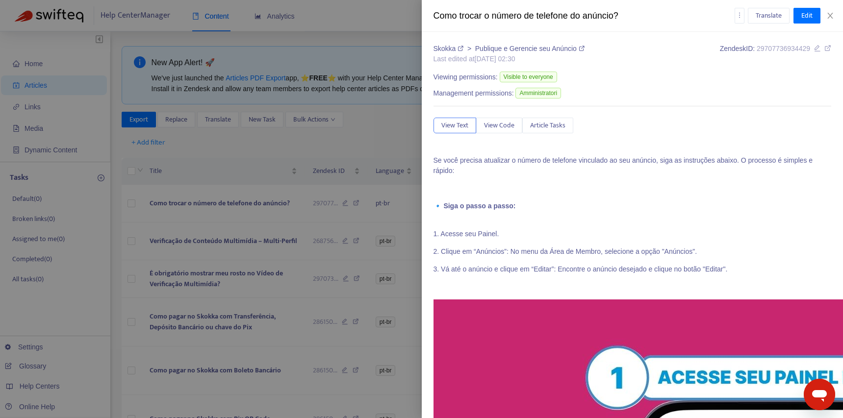
type input "*******"
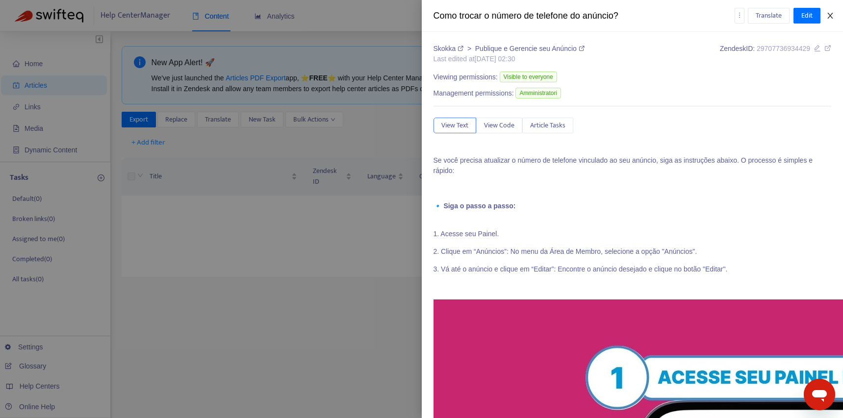
click at [836, 14] on button "Close" at bounding box center [830, 15] width 14 height 9
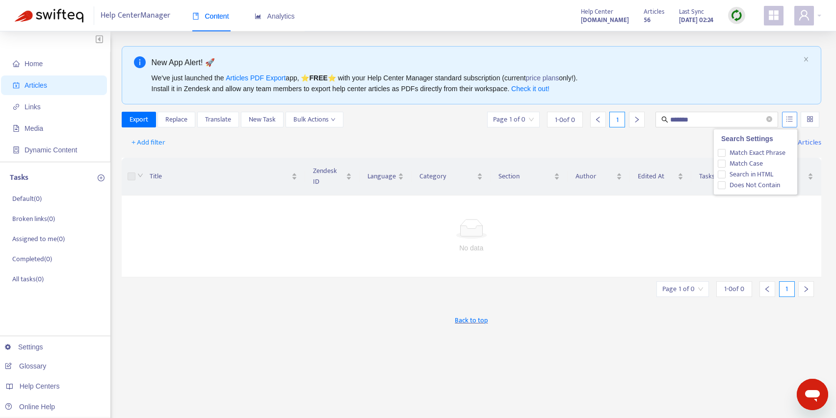
click at [791, 117] on icon "unordered-list" at bounding box center [789, 119] width 6 height 5
click at [761, 172] on span "Search in HTML" at bounding box center [750, 174] width 51 height 11
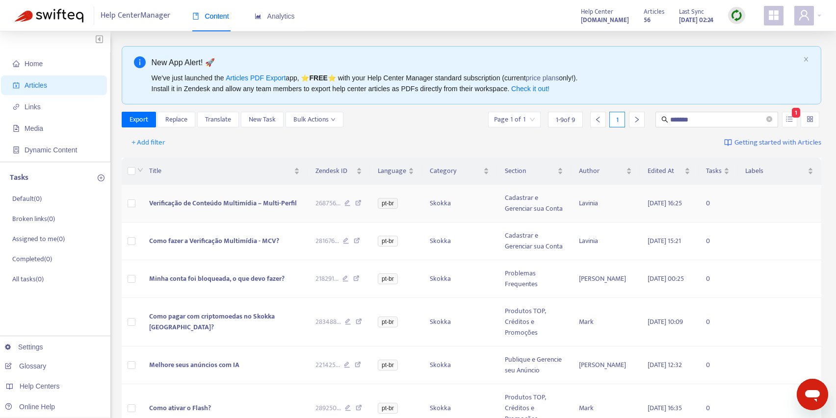
click at [256, 202] on span "Verificação de Conteúdo Multimídia – Multi-Perfil" at bounding box center [223, 203] width 148 height 11
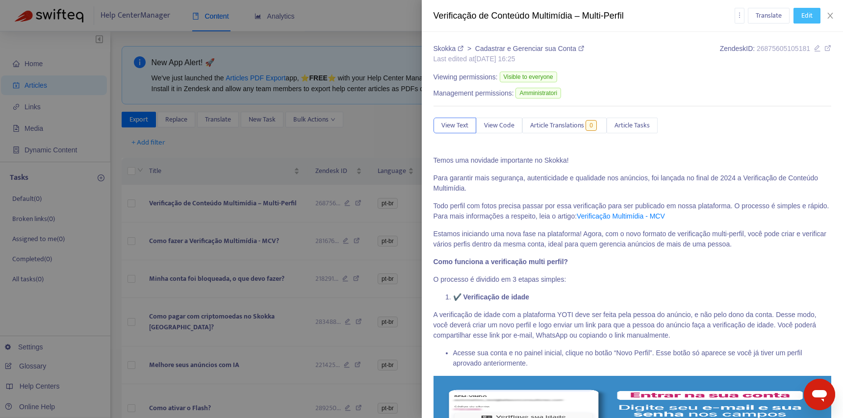
click at [806, 14] on span "Edit" at bounding box center [806, 15] width 11 height 11
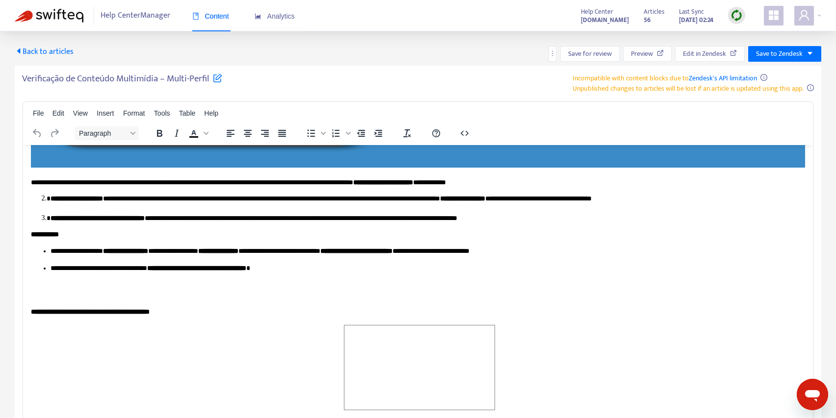
scroll to position [82, 0]
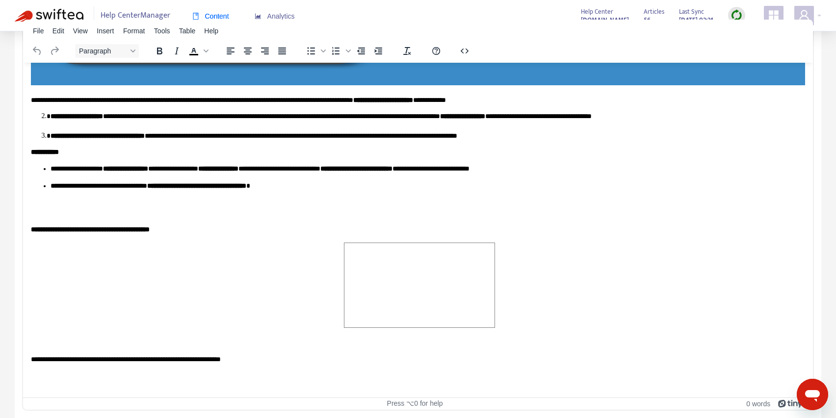
drag, startPoint x: 510, startPoint y: 305, endPoint x: 502, endPoint y: 319, distance: 16.2
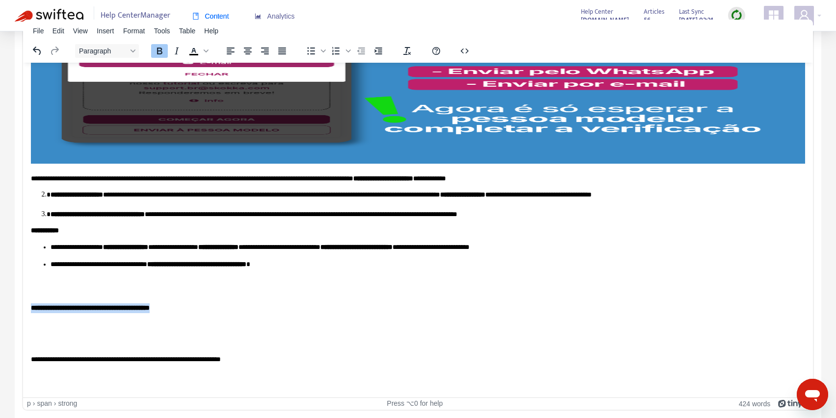
drag, startPoint x: 247, startPoint y: 312, endPoint x: -34, endPoint y: 309, distance: 280.6
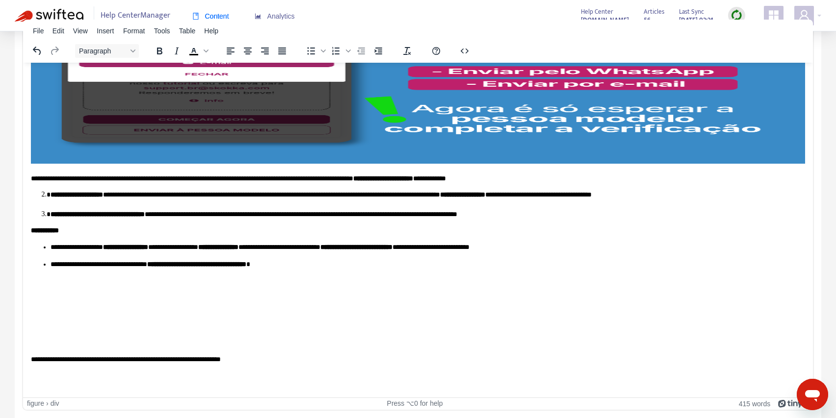
click at [31, 356] on p "**********" at bounding box center [414, 360] width 767 height 10
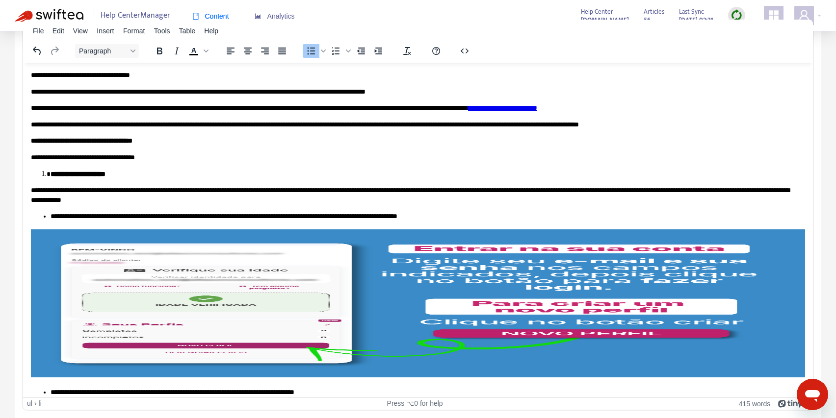
scroll to position [0, 0]
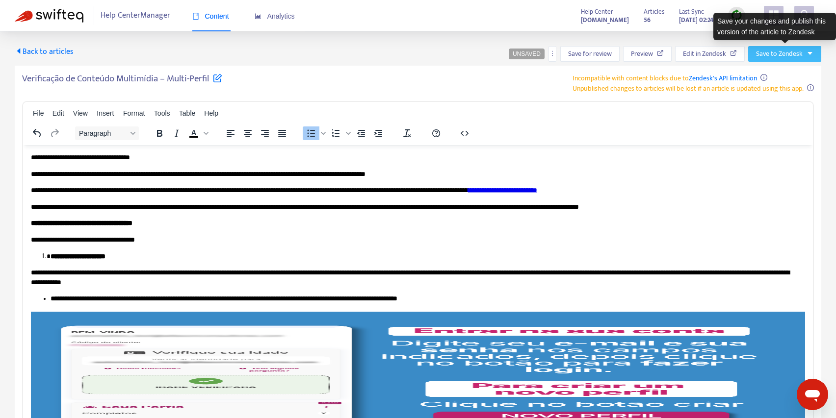
click at [786, 50] on span "Save to Zendesk" at bounding box center [779, 54] width 47 height 11
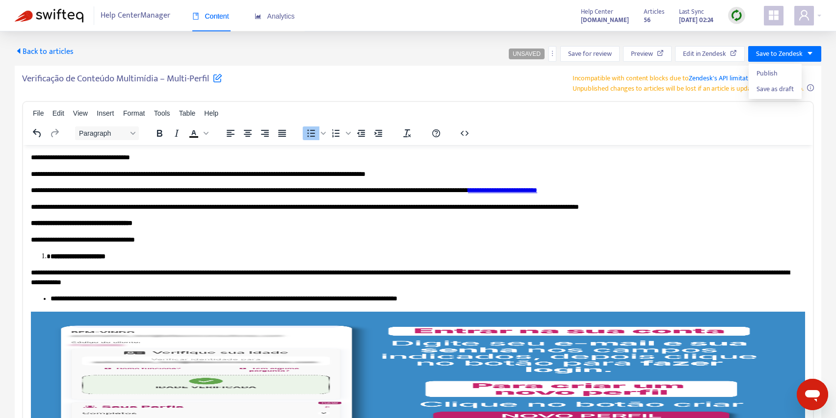
click at [778, 65] on ul "Publish Save as draft" at bounding box center [774, 81] width 53 height 35
drag, startPoint x: 778, startPoint y: 68, endPoint x: 778, endPoint y: 76, distance: 7.4
click at [779, 68] on span "Publish" at bounding box center [774, 73] width 37 height 11
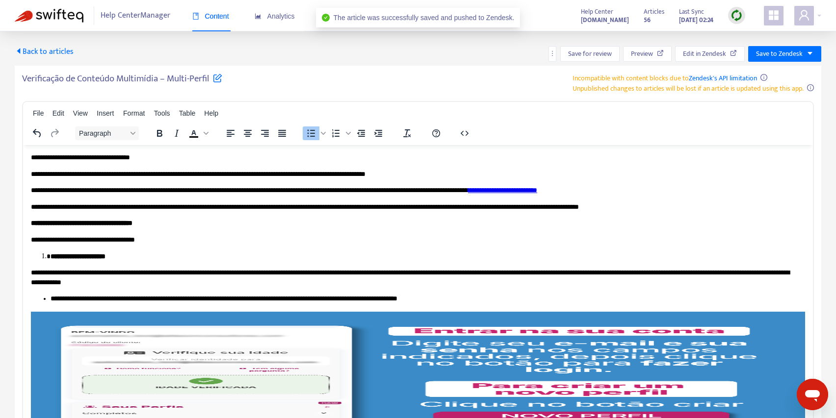
click at [65, 53] on span "Back to articles" at bounding box center [44, 51] width 59 height 13
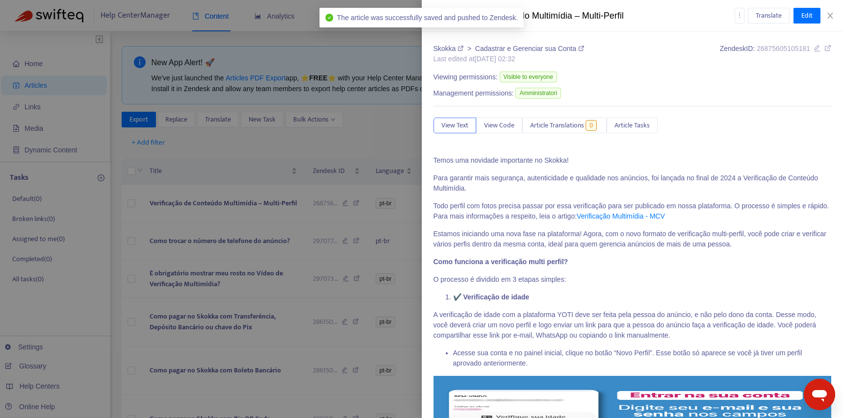
type input "*******"
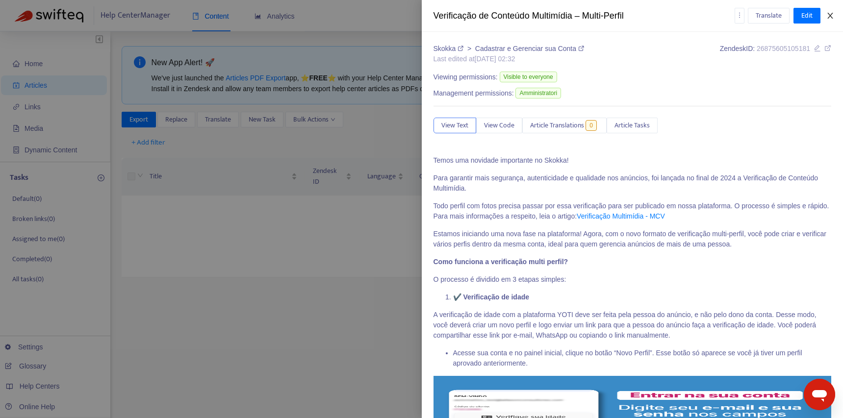
click at [834, 15] on icon "close" at bounding box center [830, 16] width 8 height 8
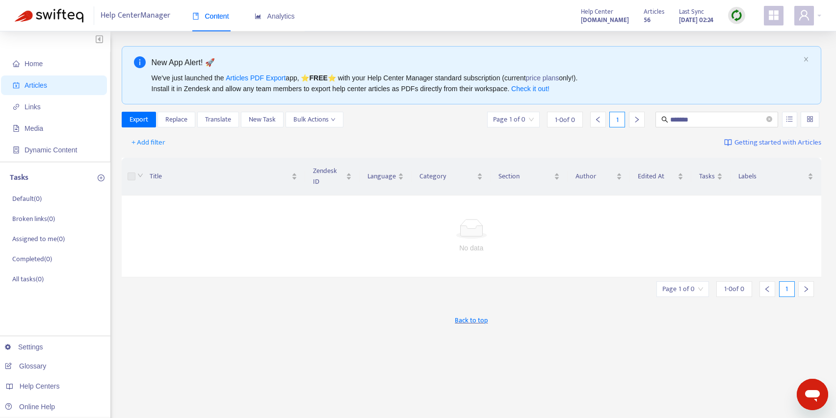
click at [798, 123] on div at bounding box center [789, 120] width 19 height 16
click at [795, 123] on button "button" at bounding box center [789, 120] width 15 height 16
click at [762, 172] on span "Search in HTML" at bounding box center [750, 174] width 51 height 11
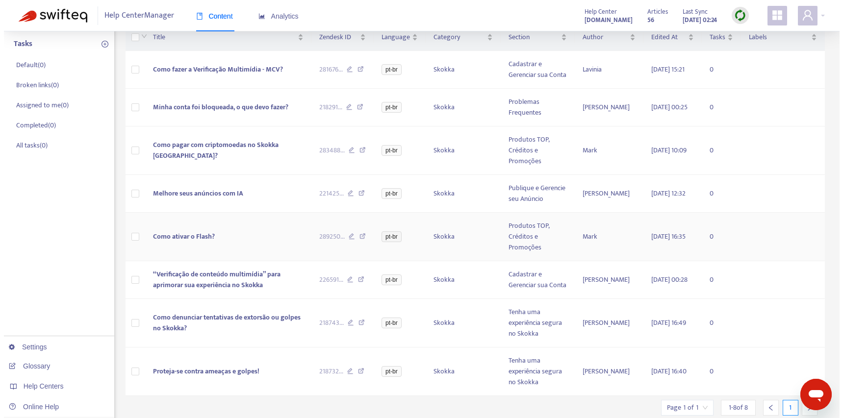
scroll to position [45, 0]
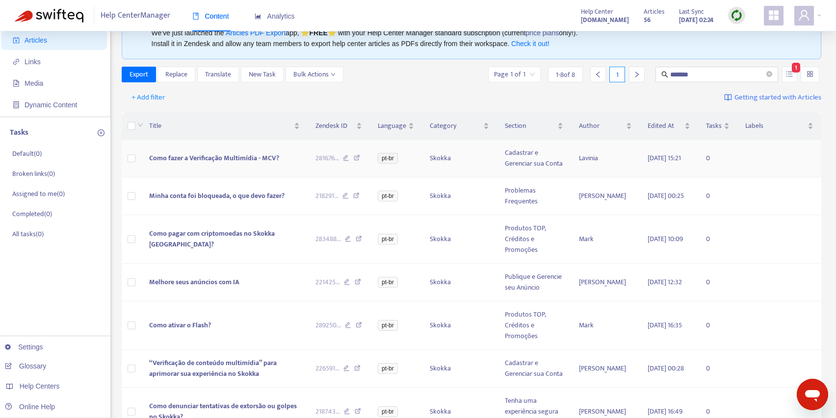
click at [255, 160] on span "Como fazer a Verificação Multimídia - MCV?" at bounding box center [214, 158] width 130 height 11
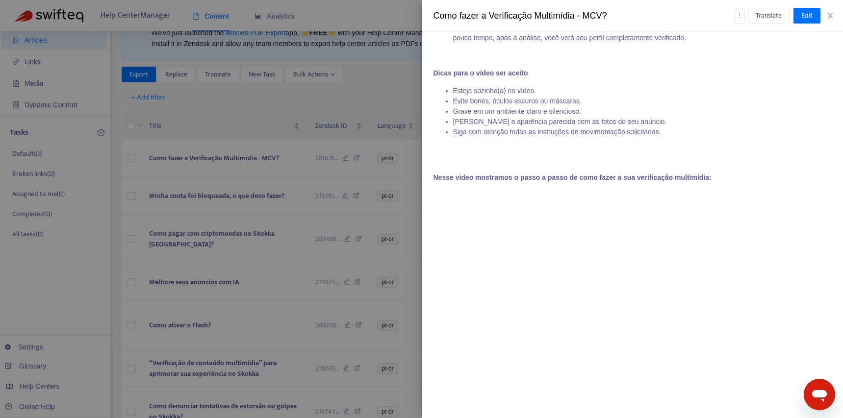
scroll to position [494, 0]
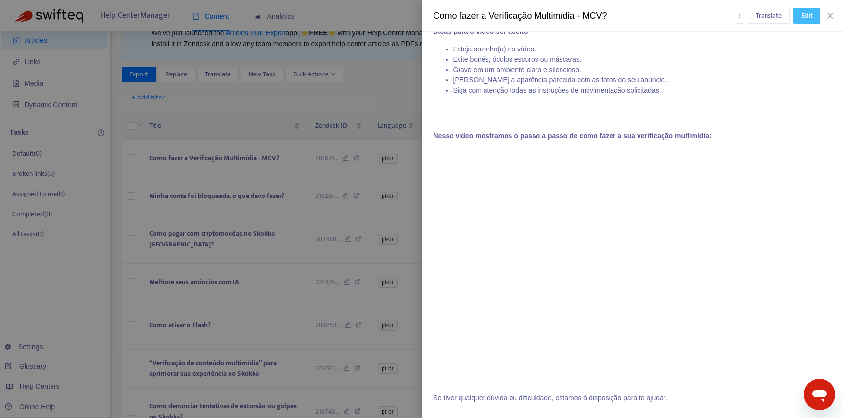
click at [802, 10] on span "Edit" at bounding box center [806, 15] width 11 height 11
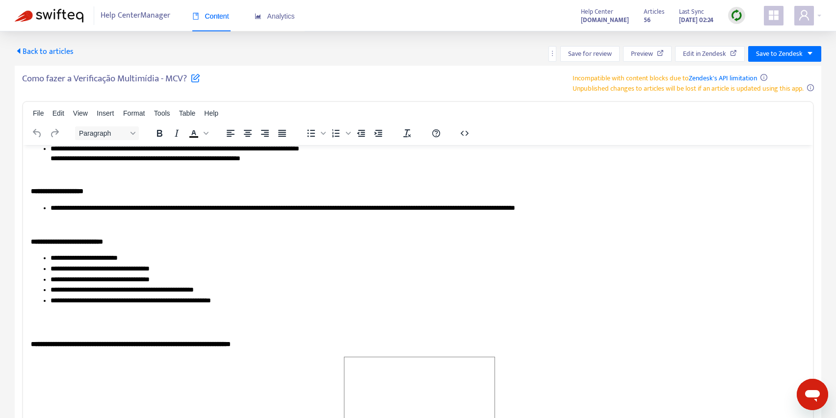
scroll to position [51, 0]
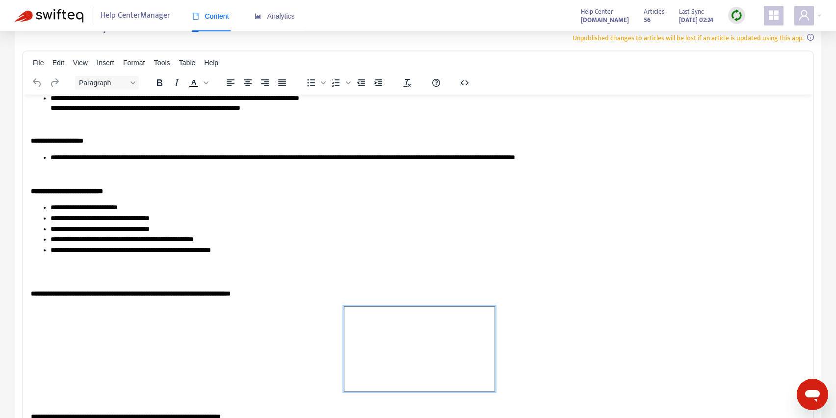
click at [464, 364] on span "Rich Text Area. Press ALT-0 for help." at bounding box center [419, 349] width 150 height 84
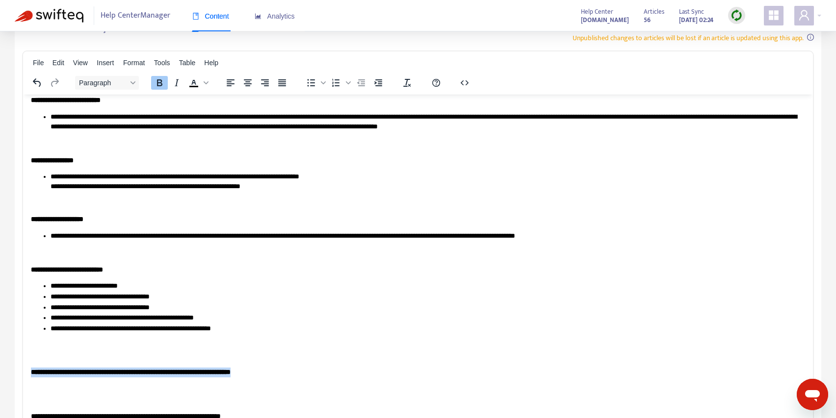
drag, startPoint x: 342, startPoint y: 377, endPoint x: -41, endPoint y: 365, distance: 383.2
click at [23, 365] on html "**********" at bounding box center [418, 190] width 790 height 477
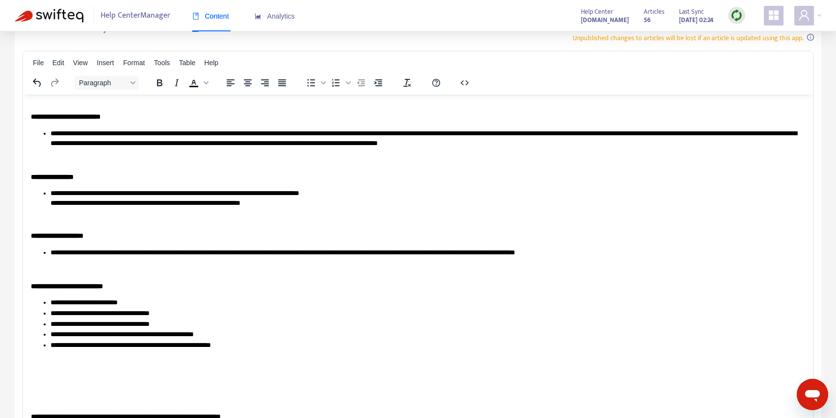
click at [82, 384] on body "**********" at bounding box center [418, 198] width 774 height 445
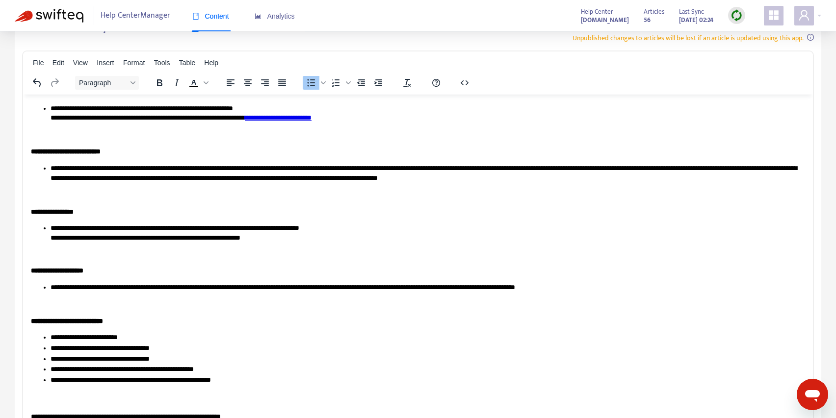
scroll to position [82, 0]
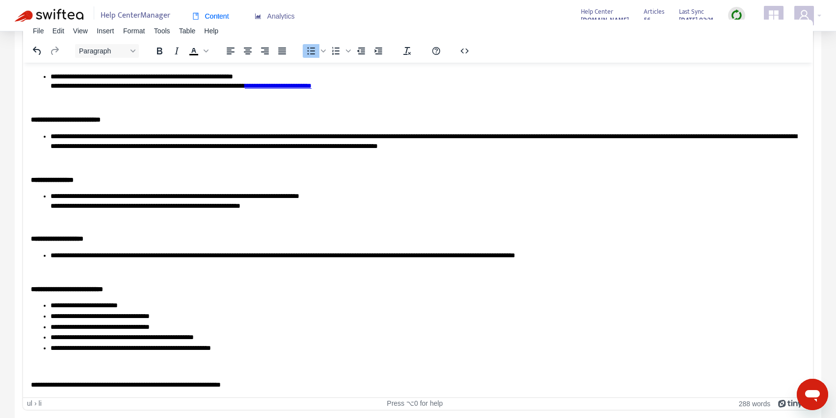
click at [223, 369] on body "**********" at bounding box center [418, 184] width 774 height 410
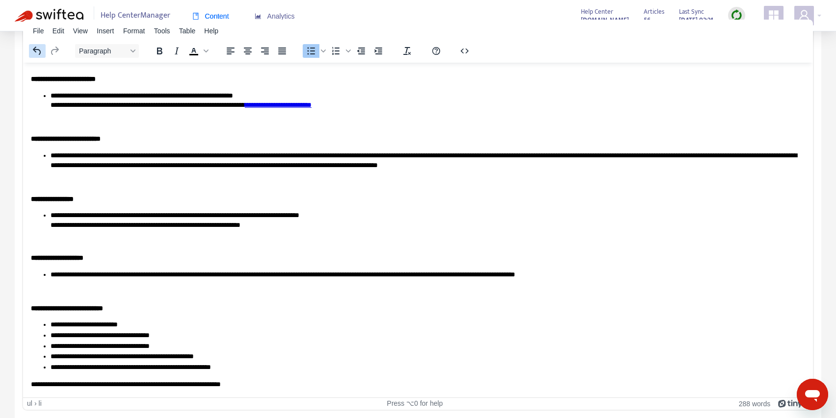
click at [36, 54] on icon "Undo" at bounding box center [37, 51] width 12 height 12
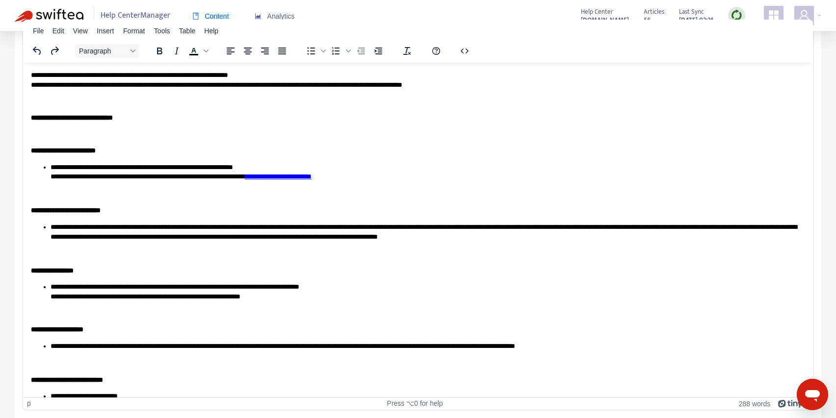
scroll to position [0, 0]
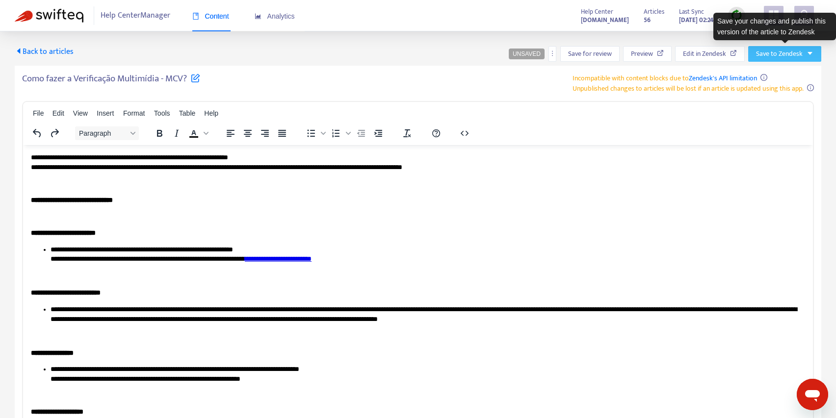
click at [804, 55] on button "Save to Zendesk" at bounding box center [784, 54] width 73 height 16
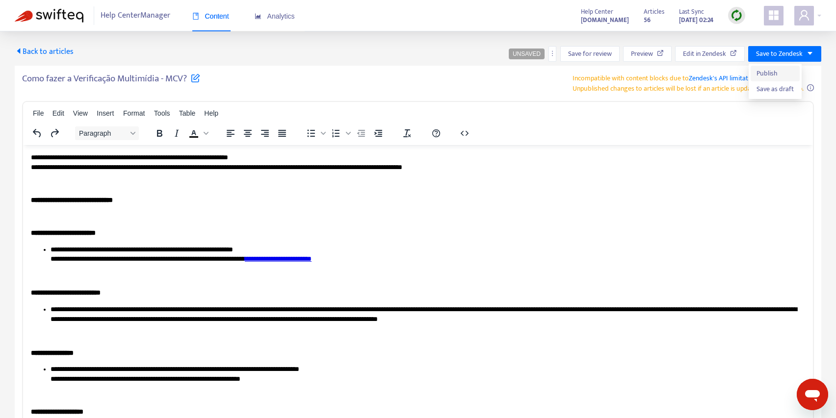
click at [776, 75] on span "Publish" at bounding box center [774, 73] width 37 height 11
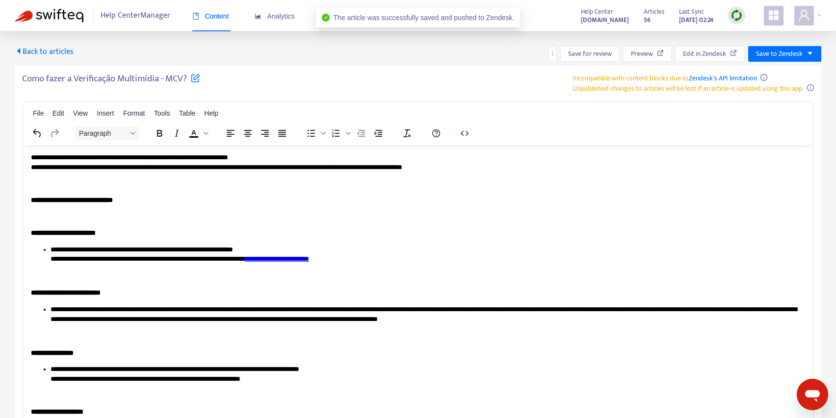
click at [70, 51] on span "Back to articles" at bounding box center [44, 51] width 59 height 13
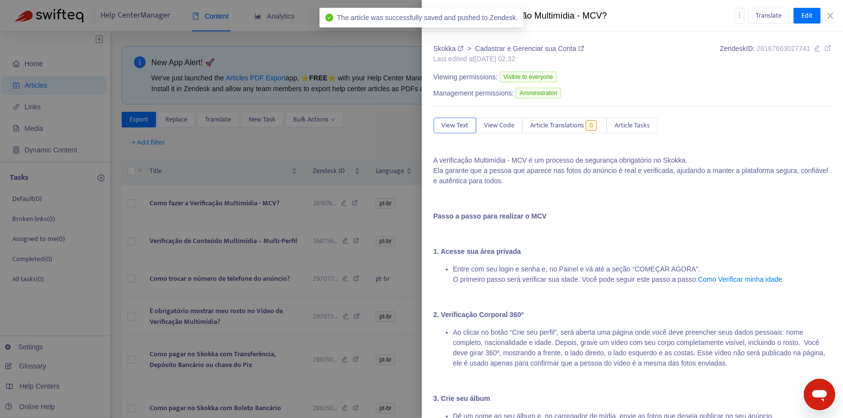
type input "*******"
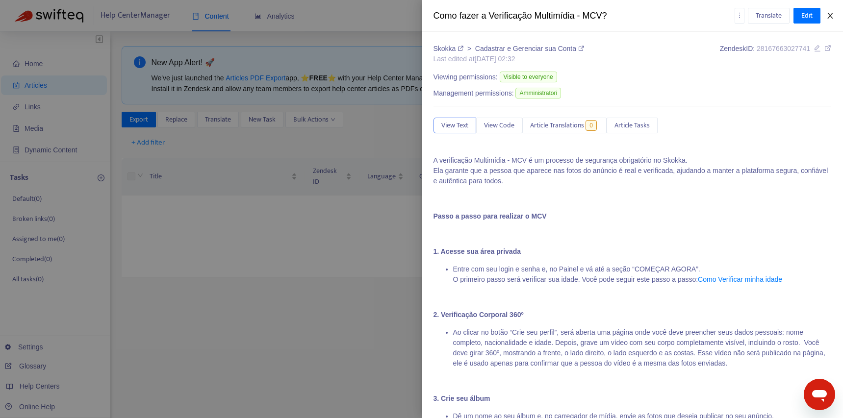
click at [830, 18] on icon "close" at bounding box center [829, 16] width 5 height 6
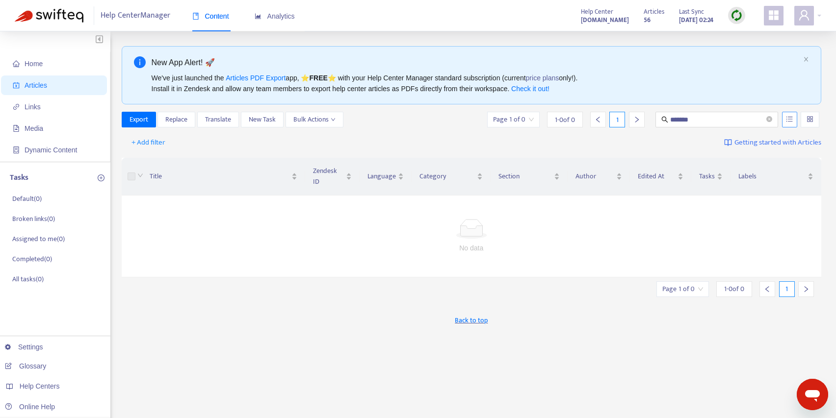
click at [792, 119] on icon "unordered-list" at bounding box center [789, 119] width 6 height 5
click at [782, 173] on label "Search in HTML" at bounding box center [755, 174] width 83 height 11
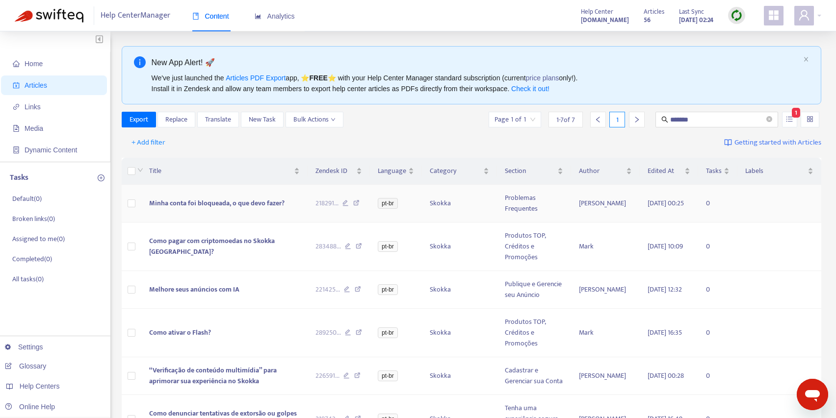
click at [164, 204] on span "Minha conta foi bloqueada, o que devo fazer?" at bounding box center [216, 203] width 135 height 11
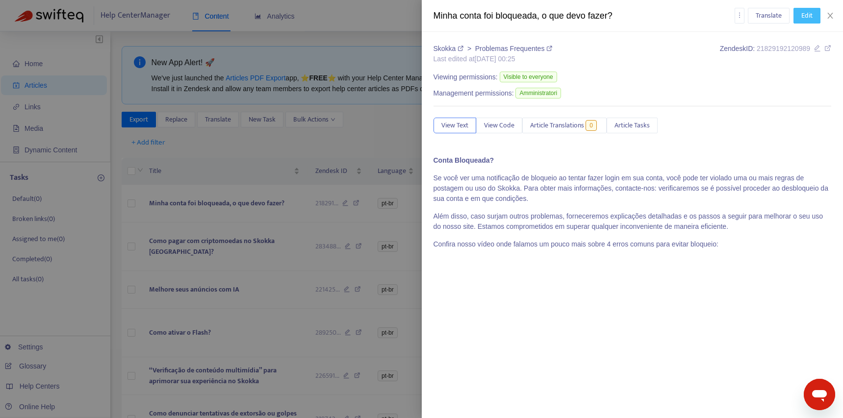
click at [804, 15] on span "Edit" at bounding box center [806, 15] width 11 height 11
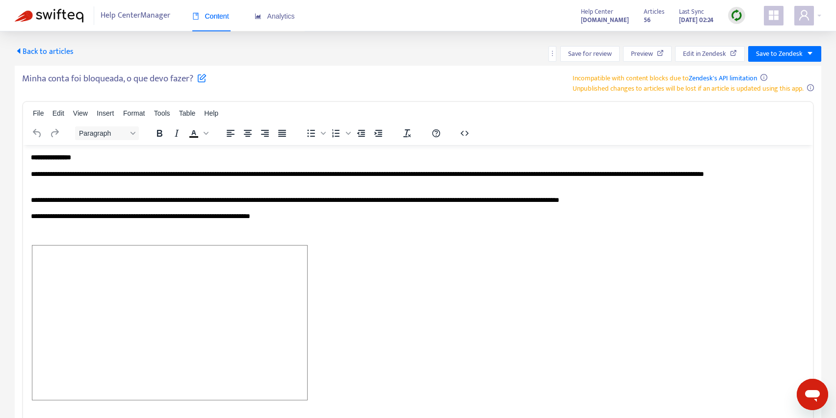
scroll to position [82, 0]
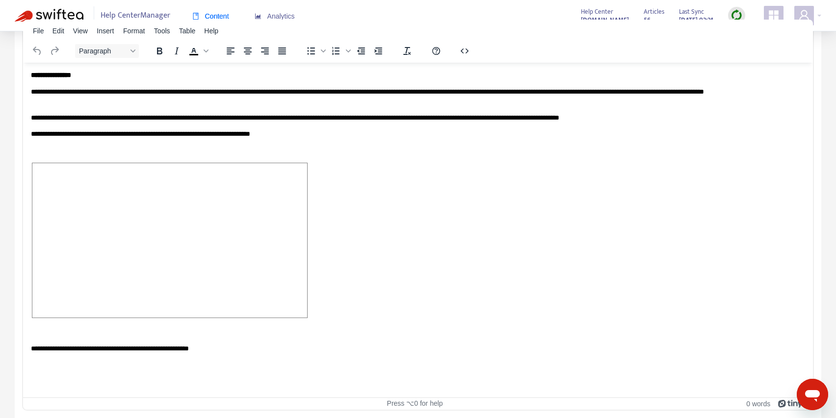
click at [313, 298] on p "Rich Text Area. Press ALT-0 for help." at bounding box center [418, 241] width 774 height 158
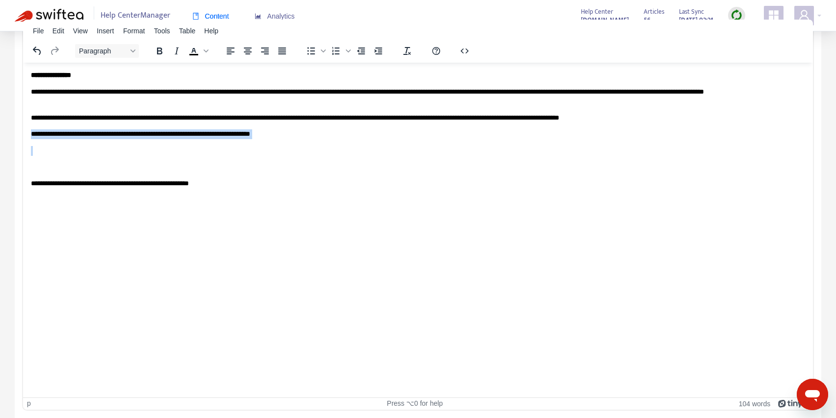
drag, startPoint x: 72, startPoint y: 157, endPoint x: 6, endPoint y: 137, distance: 68.7
click at [23, 137] on html "**********" at bounding box center [418, 129] width 790 height 134
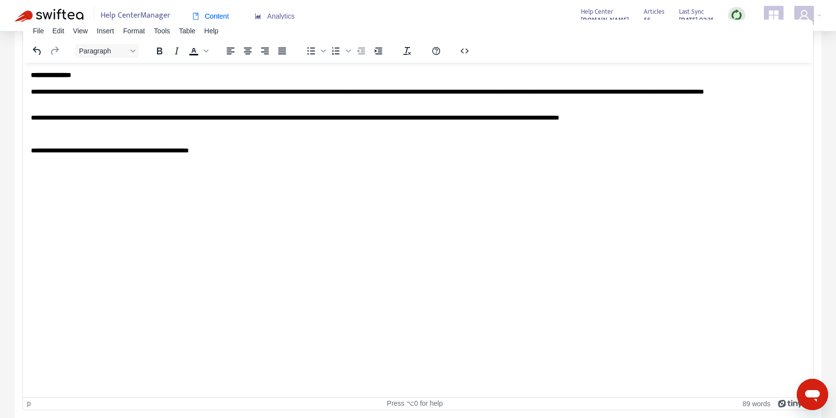
scroll to position [0, 0]
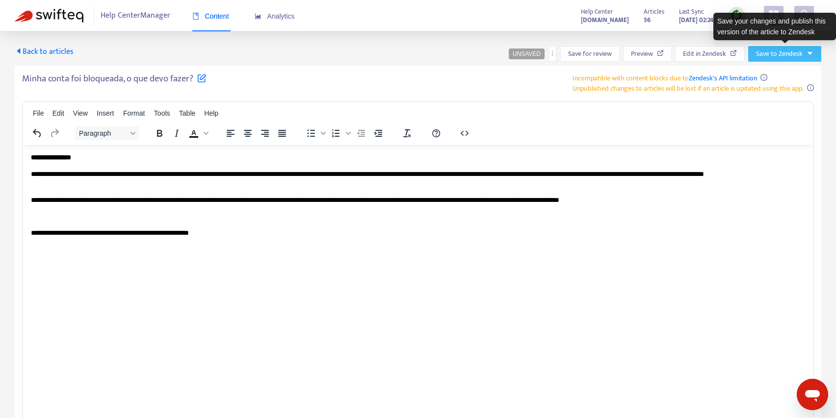
click at [800, 53] on span "Save to Zendesk" at bounding box center [779, 54] width 47 height 11
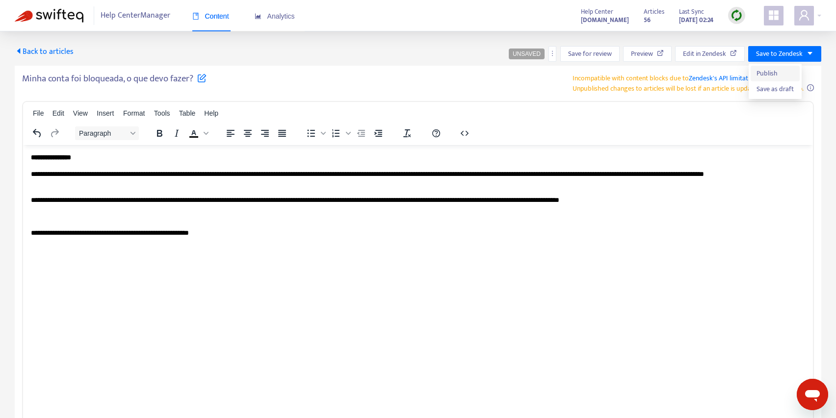
click at [772, 70] on span "Publish" at bounding box center [774, 73] width 37 height 11
click at [51, 54] on span "Back to articles" at bounding box center [44, 51] width 59 height 13
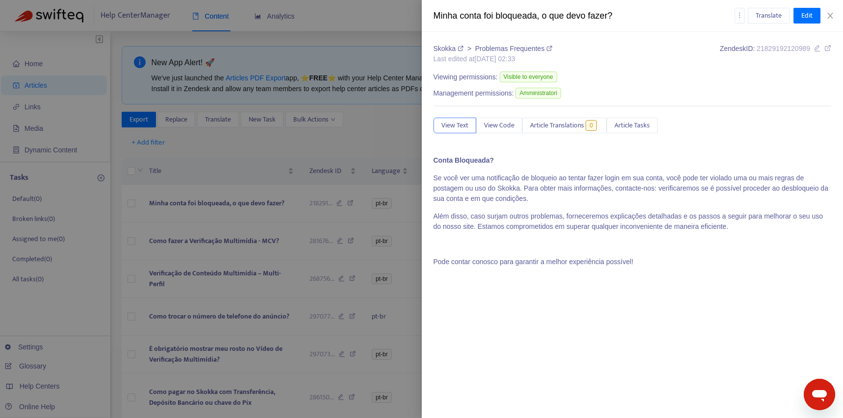
type input "*******"
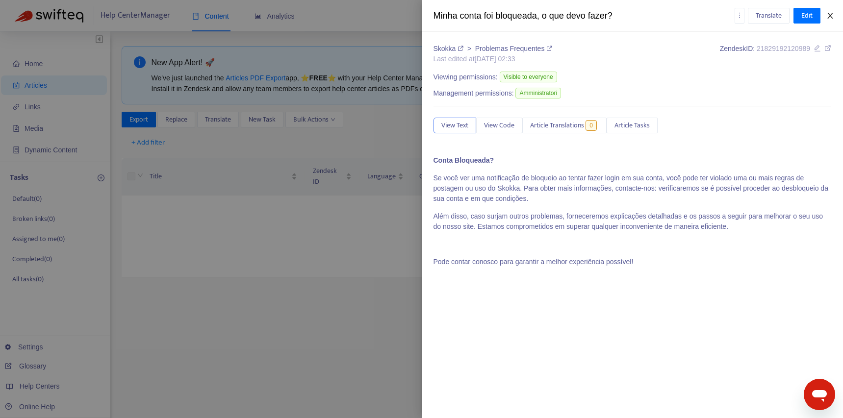
click at [832, 14] on icon "close" at bounding box center [830, 16] width 8 height 8
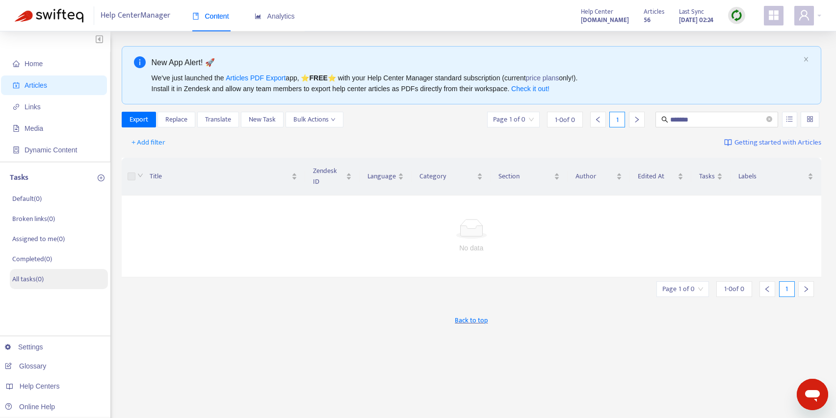
click at [37, 272] on li "All tasks ( 0 )" at bounding box center [59, 279] width 98 height 20
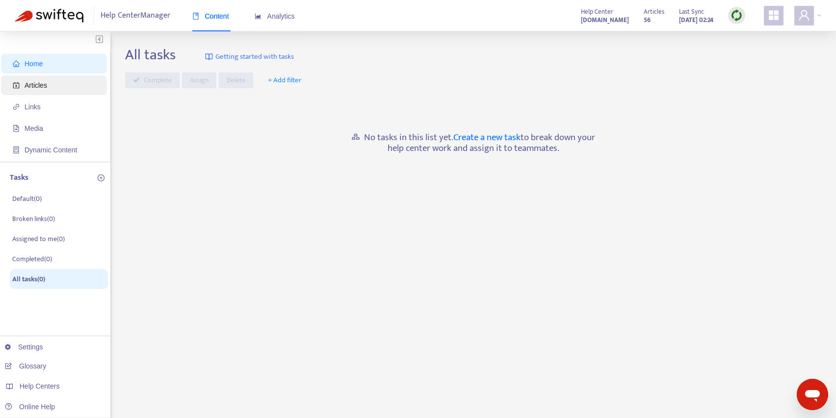
click at [37, 84] on span "Articles" at bounding box center [36, 85] width 23 height 8
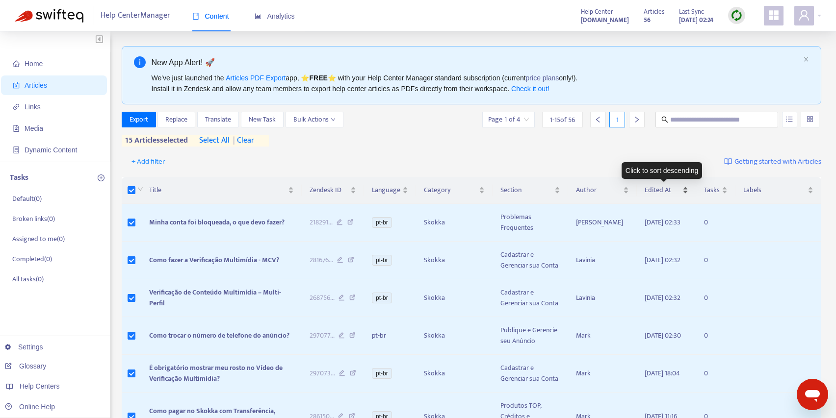
click at [658, 189] on span "Edited At" at bounding box center [662, 190] width 36 height 11
click at [42, 55] on span "Home" at bounding box center [56, 64] width 86 height 20
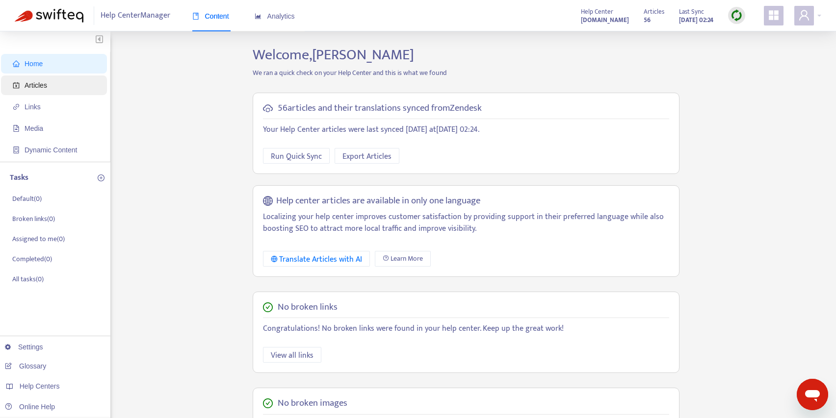
click at [44, 91] on span "Articles" at bounding box center [56, 86] width 86 height 20
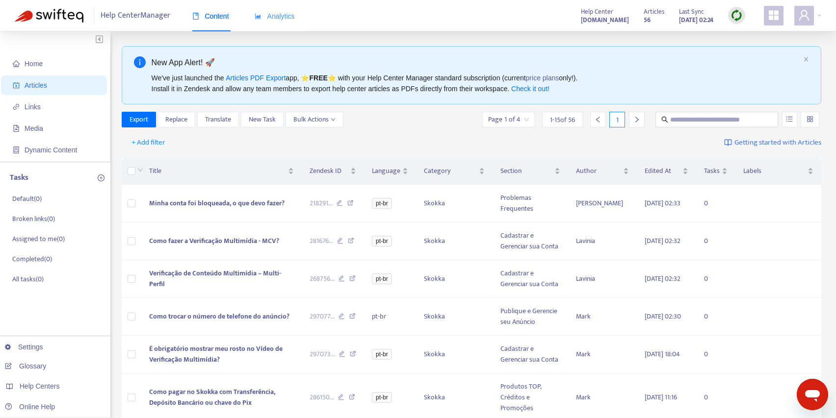
click at [284, 23] on div "Analytics" at bounding box center [275, 16] width 40 height 30
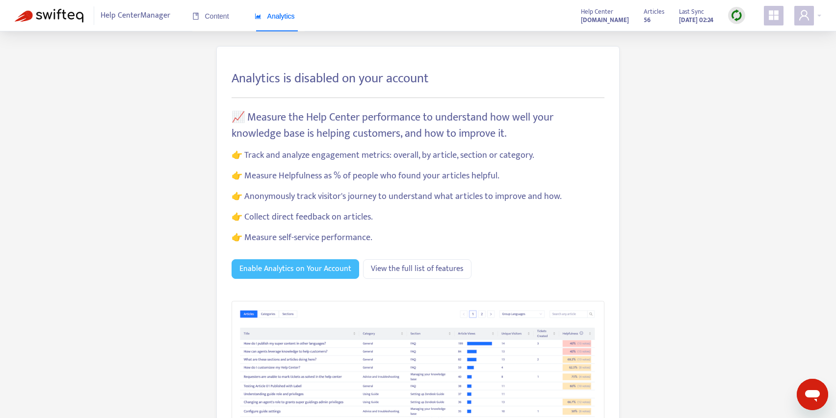
click at [309, 269] on span "Enable Analytics on Your Account" at bounding box center [295, 269] width 112 height 12
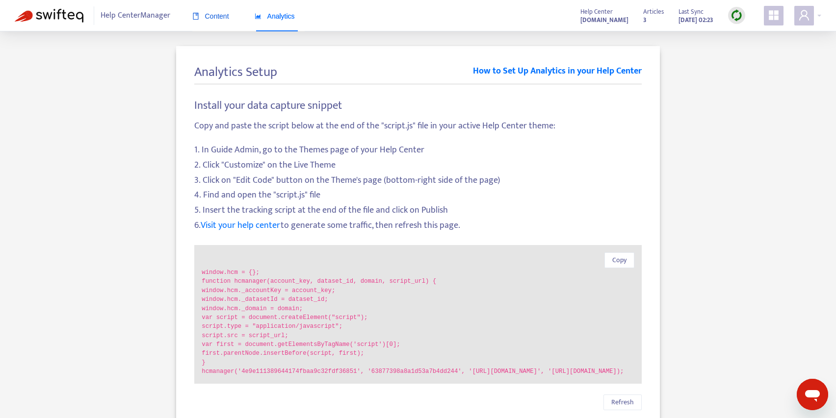
click at [213, 16] on span "Content" at bounding box center [210, 16] width 37 height 8
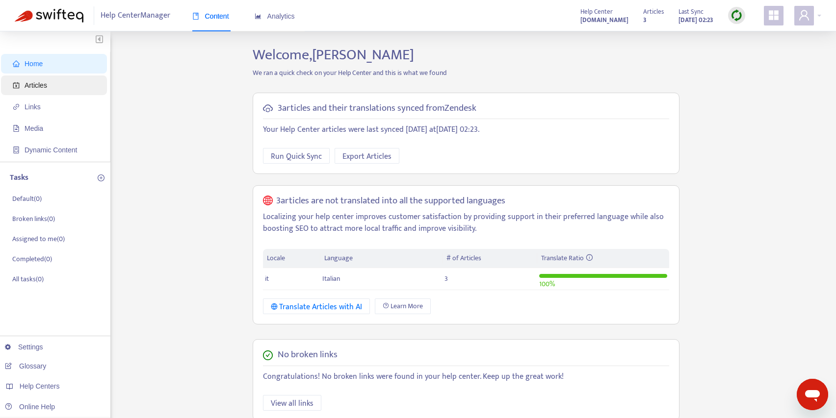
click at [53, 79] on span "Articles" at bounding box center [56, 86] width 86 height 20
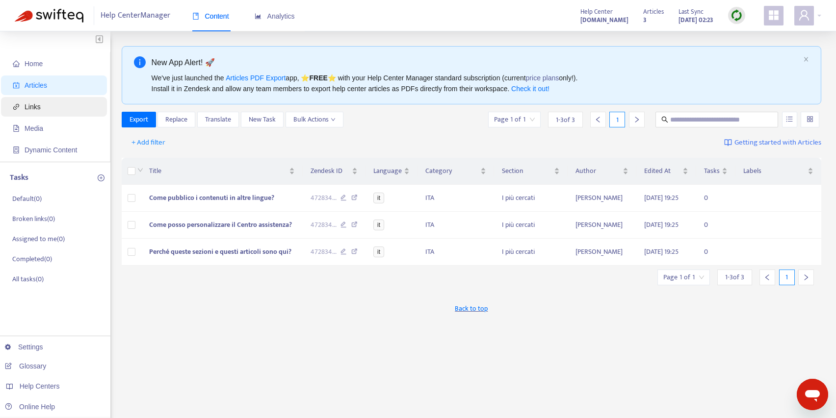
click at [57, 113] on span "Links" at bounding box center [56, 107] width 86 height 20
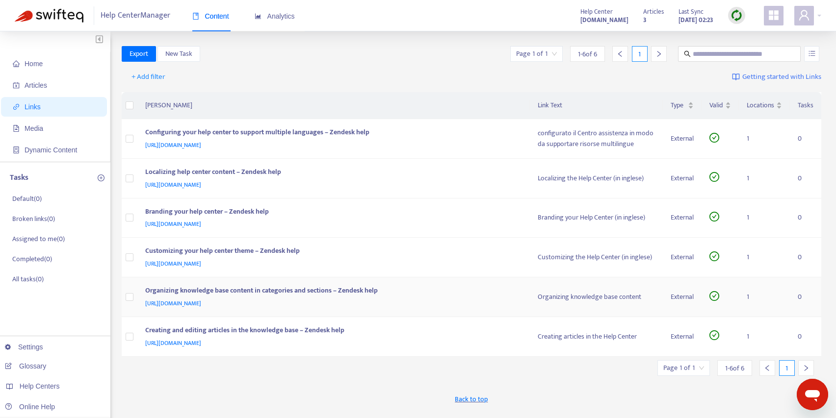
click at [282, 291] on div "Organizing knowledge base content in categories and sections – Zendesk help" at bounding box center [331, 291] width 373 height 13
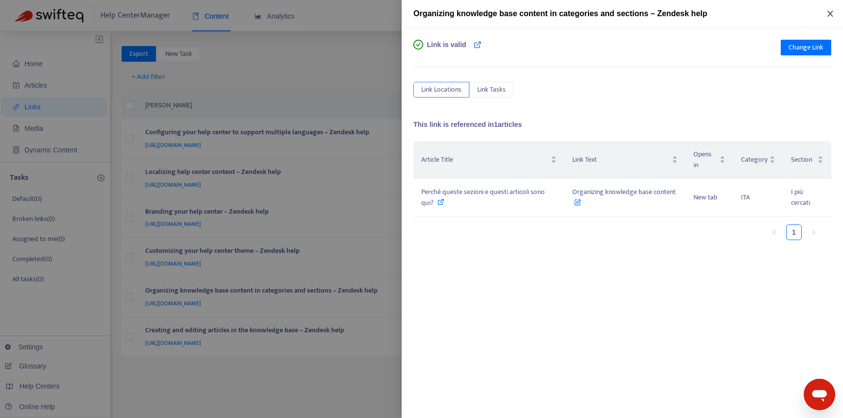
click at [832, 15] on icon "close" at bounding box center [829, 14] width 5 height 6
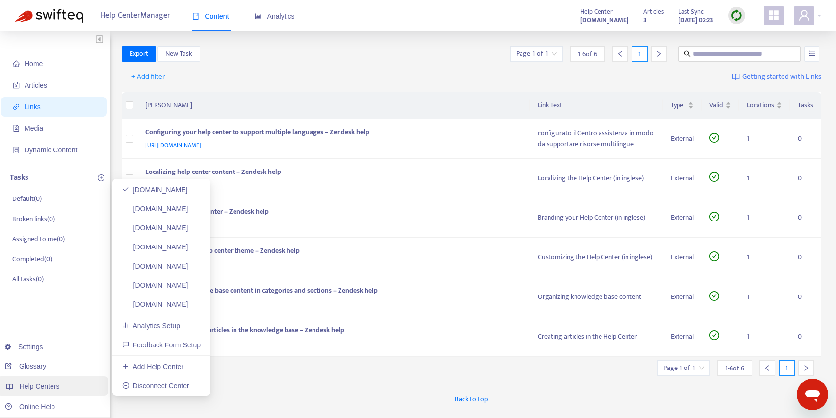
click at [34, 383] on span "Help Centers" at bounding box center [40, 387] width 40 height 8
click at [188, 301] on link "[DOMAIN_NAME]" at bounding box center [155, 305] width 66 height 8
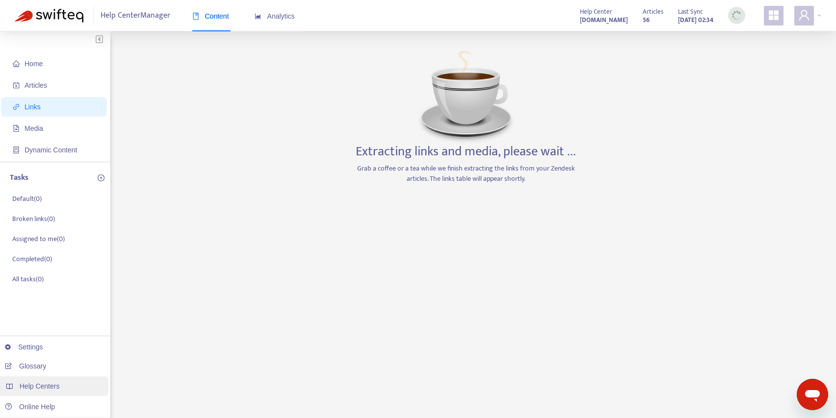
scroll to position [23, 0]
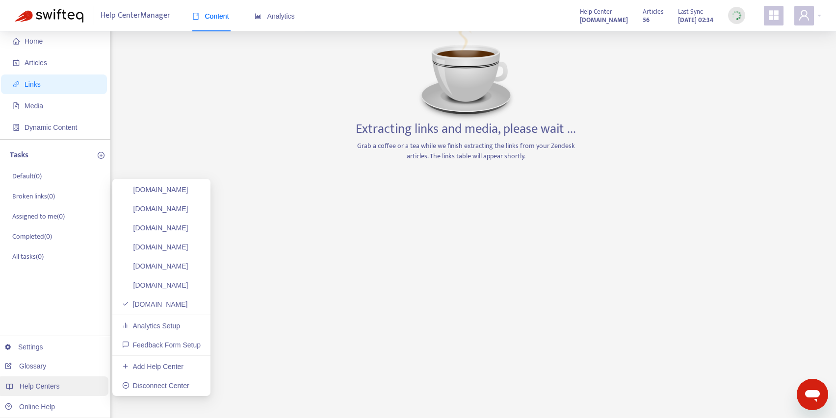
click at [41, 380] on div "Help Centers" at bounding box center [52, 387] width 111 height 20
click at [167, 288] on link "[DOMAIN_NAME]" at bounding box center [155, 286] width 66 height 8
